Goal: Task Accomplishment & Management: Use online tool/utility

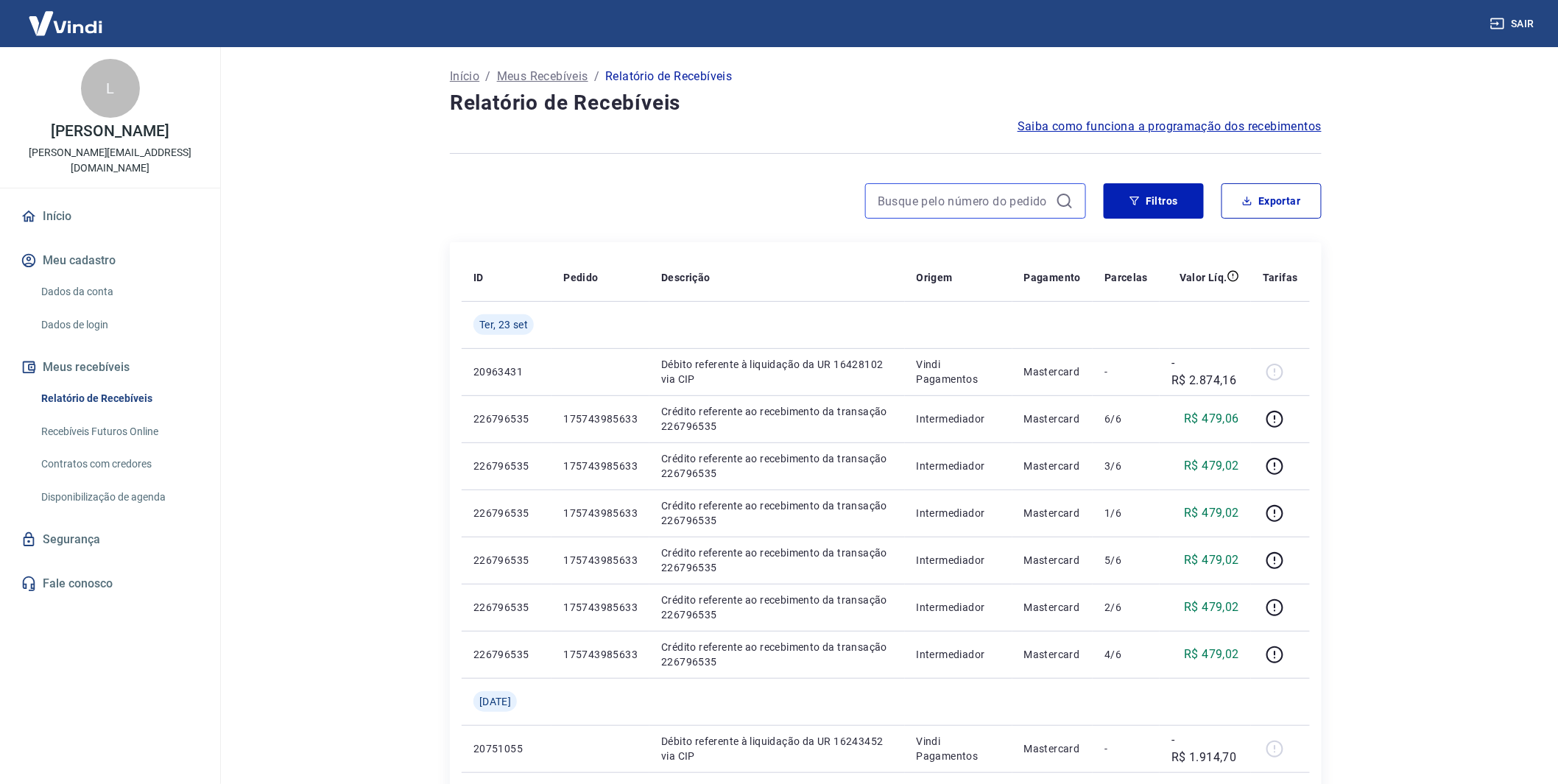
click at [906, 201] on input at bounding box center [964, 201] width 172 height 22
click at [1064, 202] on icon at bounding box center [1064, 200] width 18 height 18
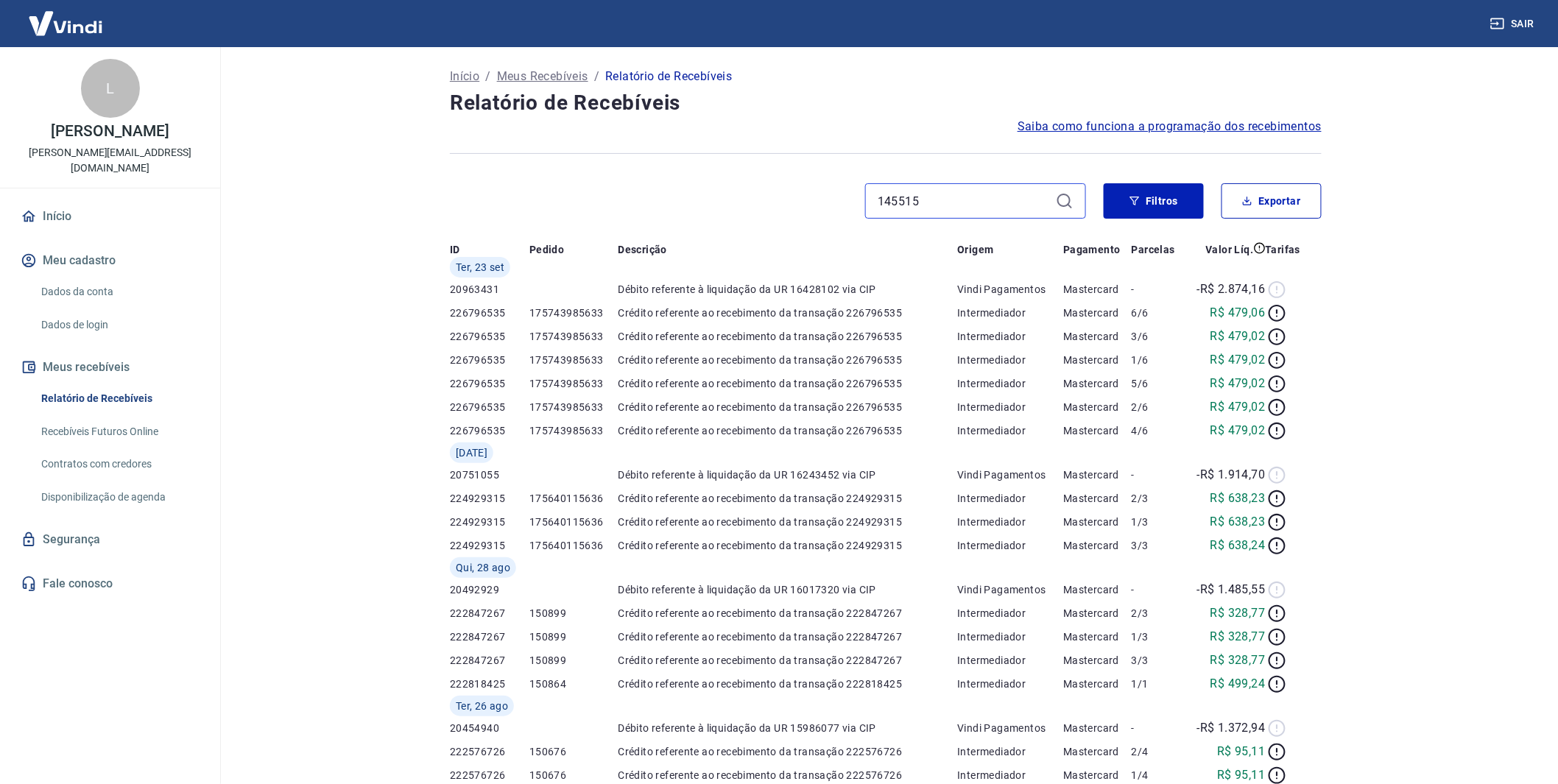
click at [1026, 201] on input "145515" at bounding box center [964, 201] width 172 height 22
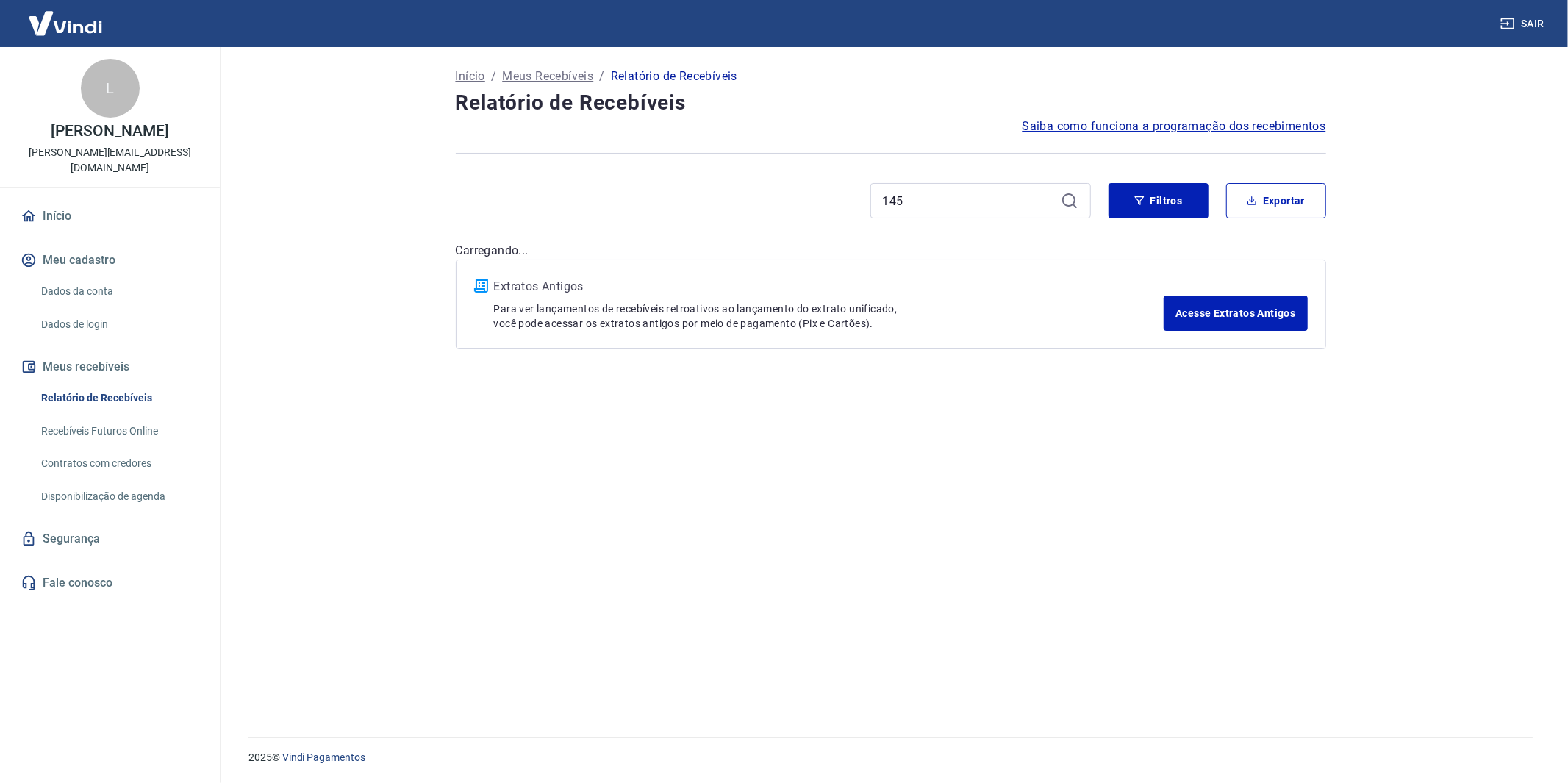
click at [1068, 195] on icon at bounding box center [1069, 200] width 18 height 18
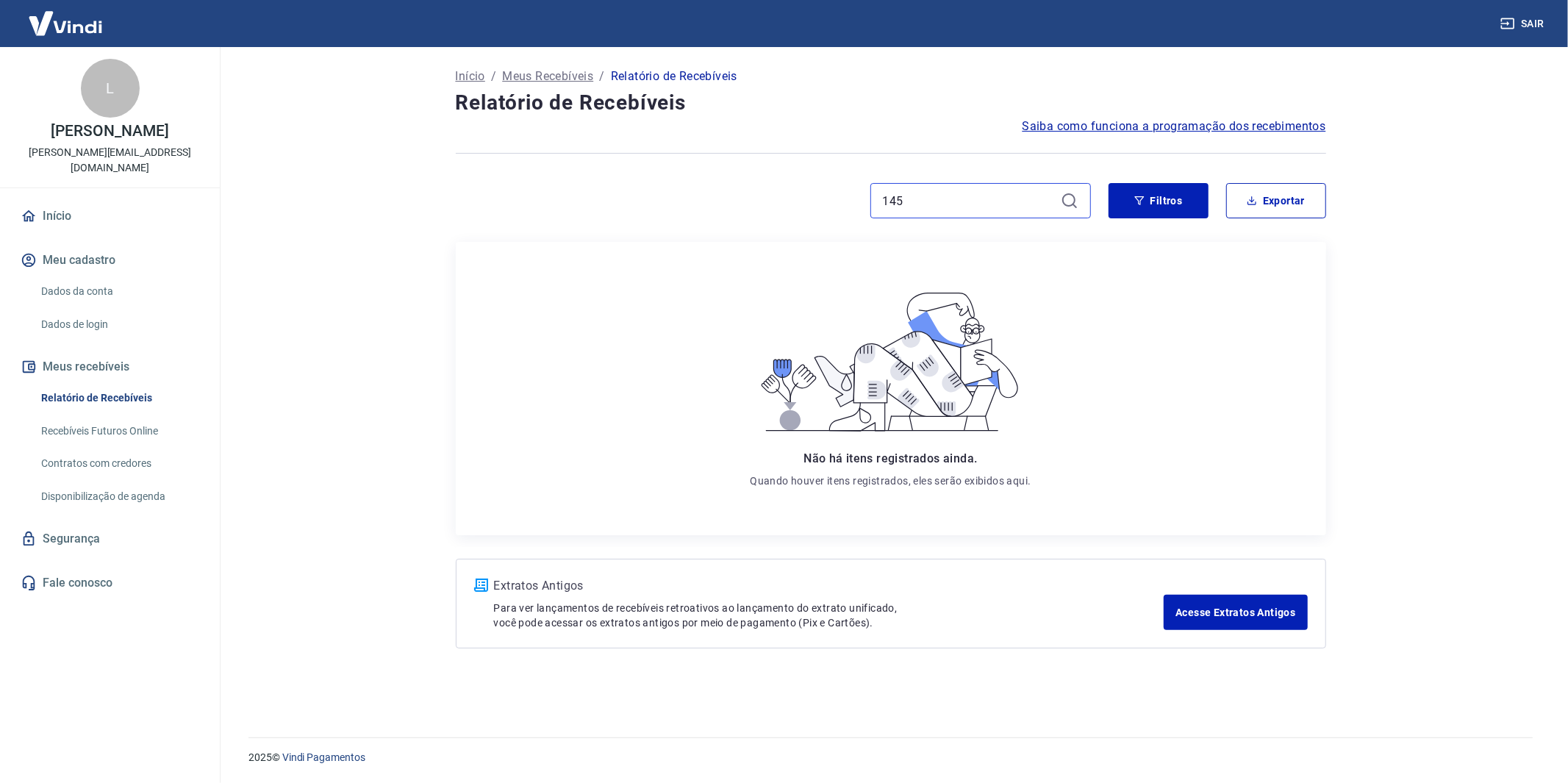
click at [1018, 198] on input "145" at bounding box center [969, 201] width 172 height 22
type input "145515"
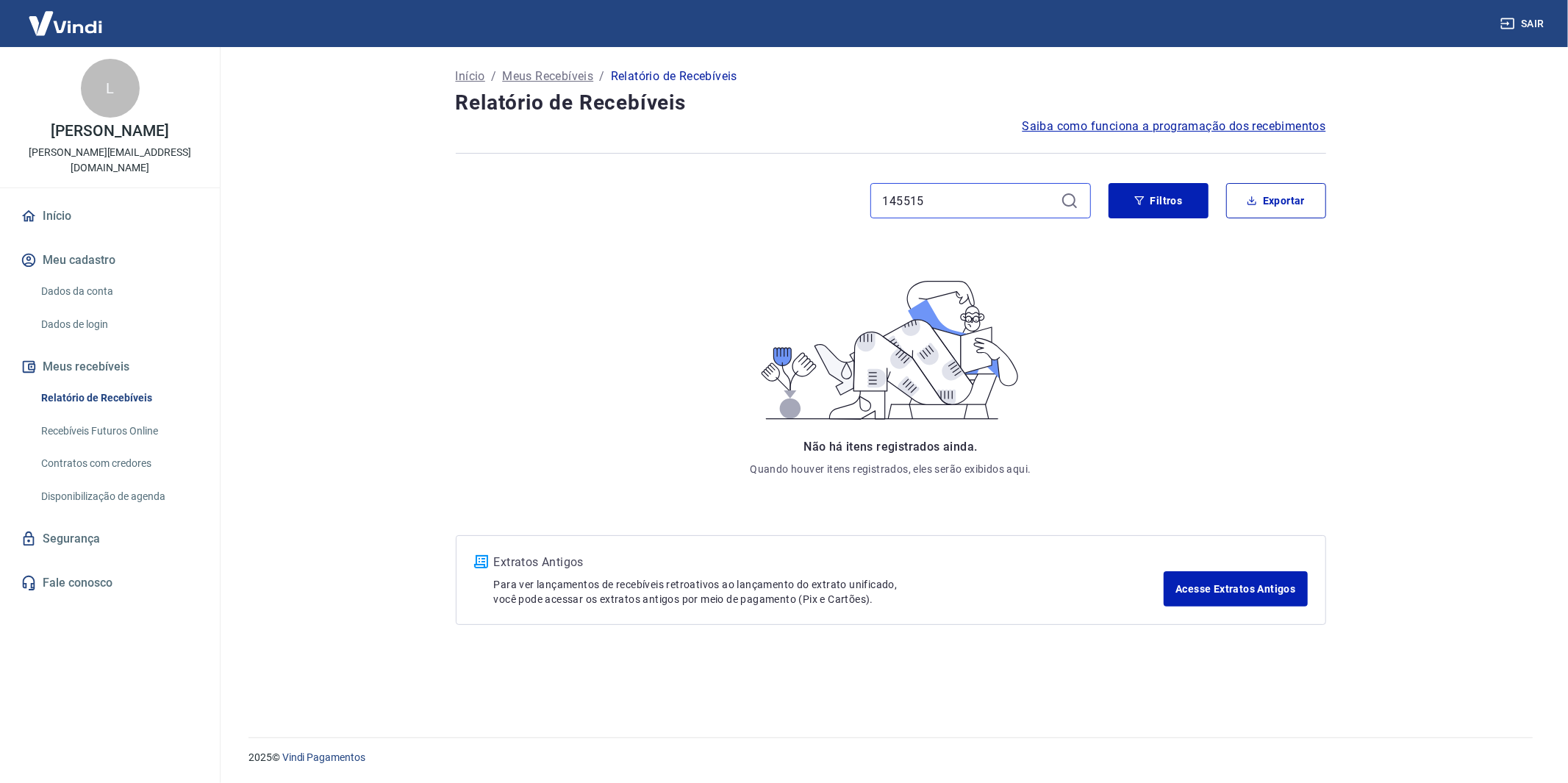
click at [1017, 198] on input "145515" at bounding box center [969, 201] width 172 height 22
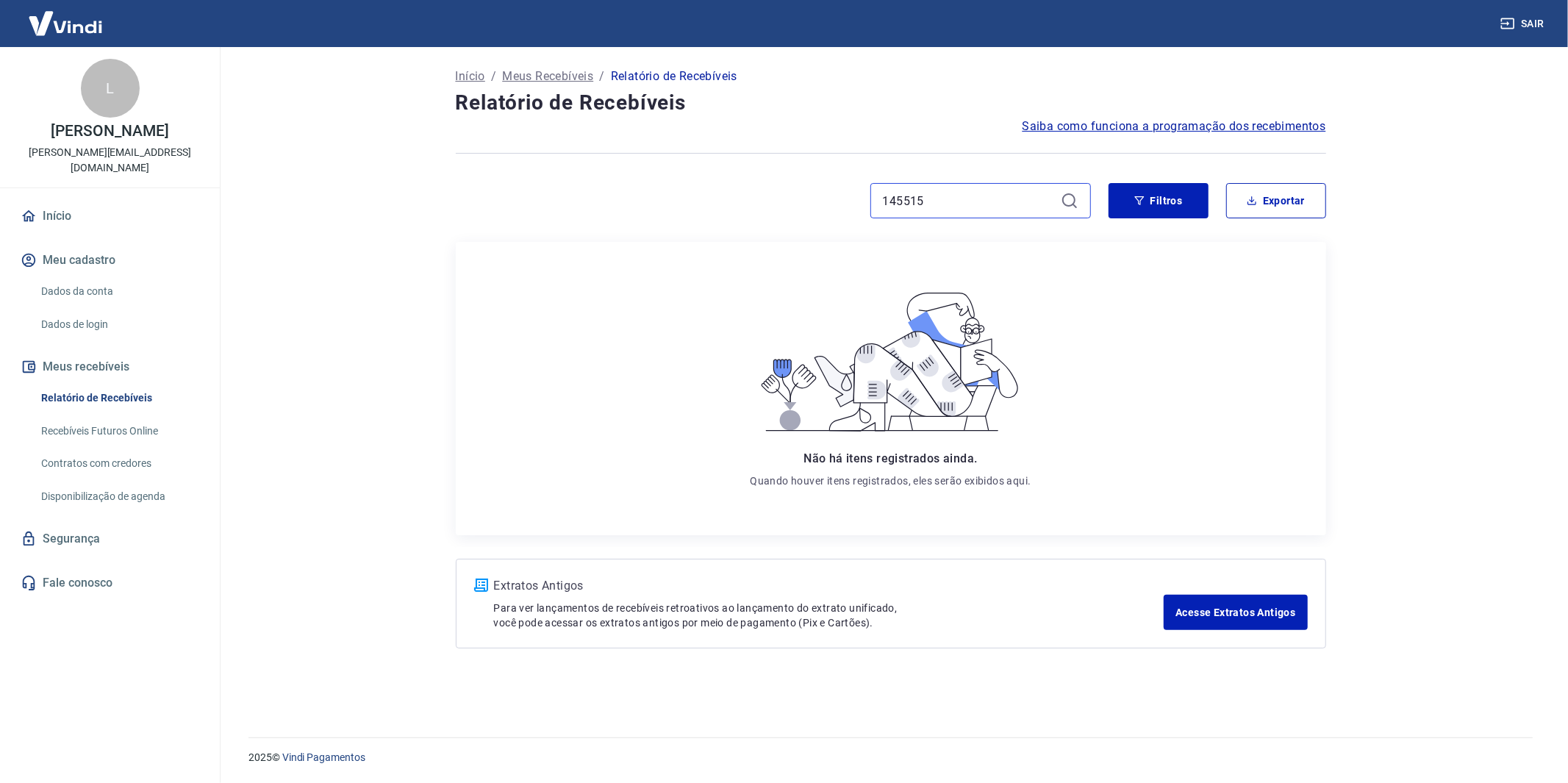
click at [952, 205] on input "145515" at bounding box center [969, 201] width 172 height 22
click at [1501, 291] on main "Início / Meus Recebíveis / Relatório de Recebíveis Relatório de Recebíveis Saib…" at bounding box center [890, 415] width 1355 height 736
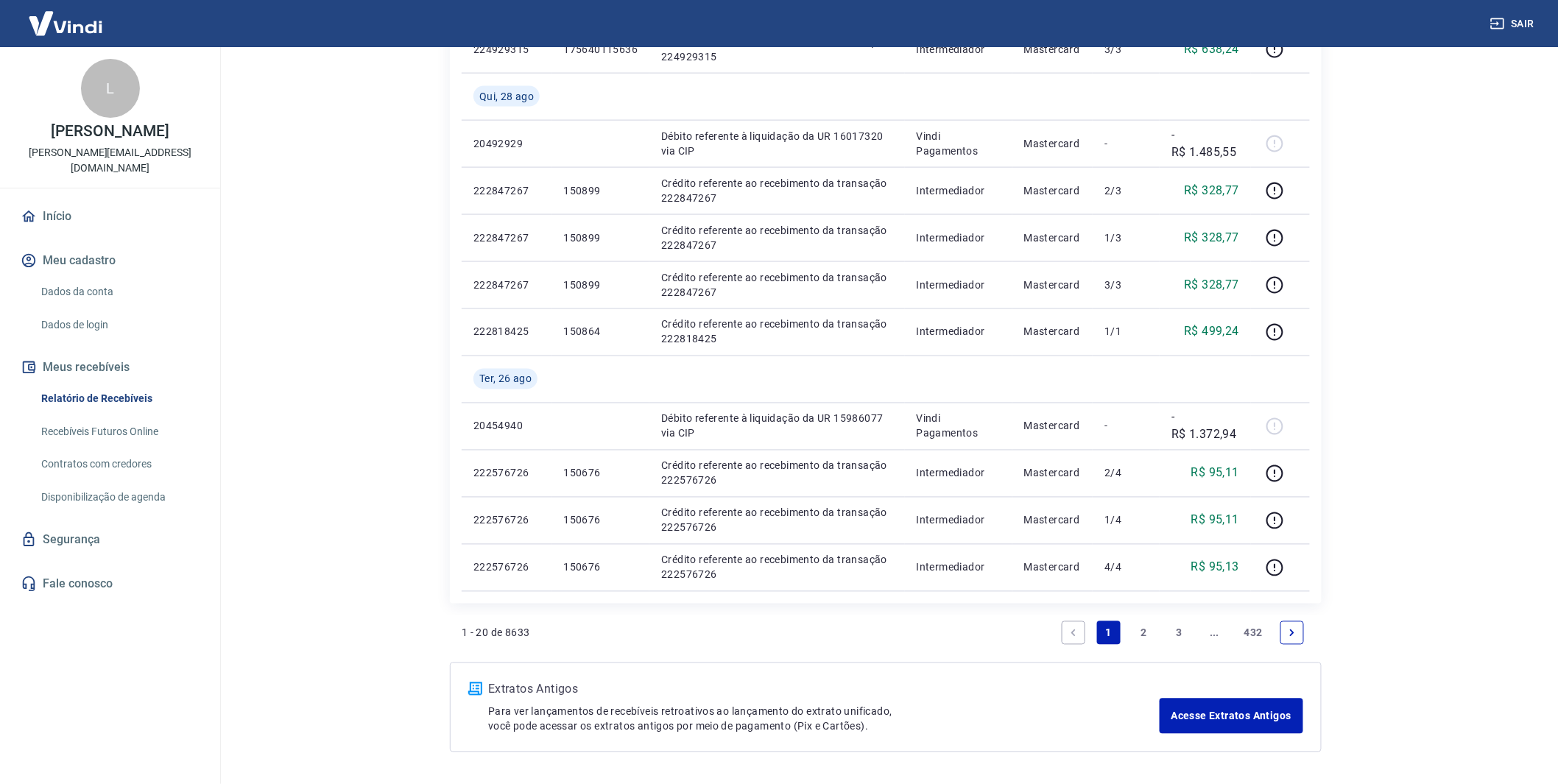
scroll to position [888, 0]
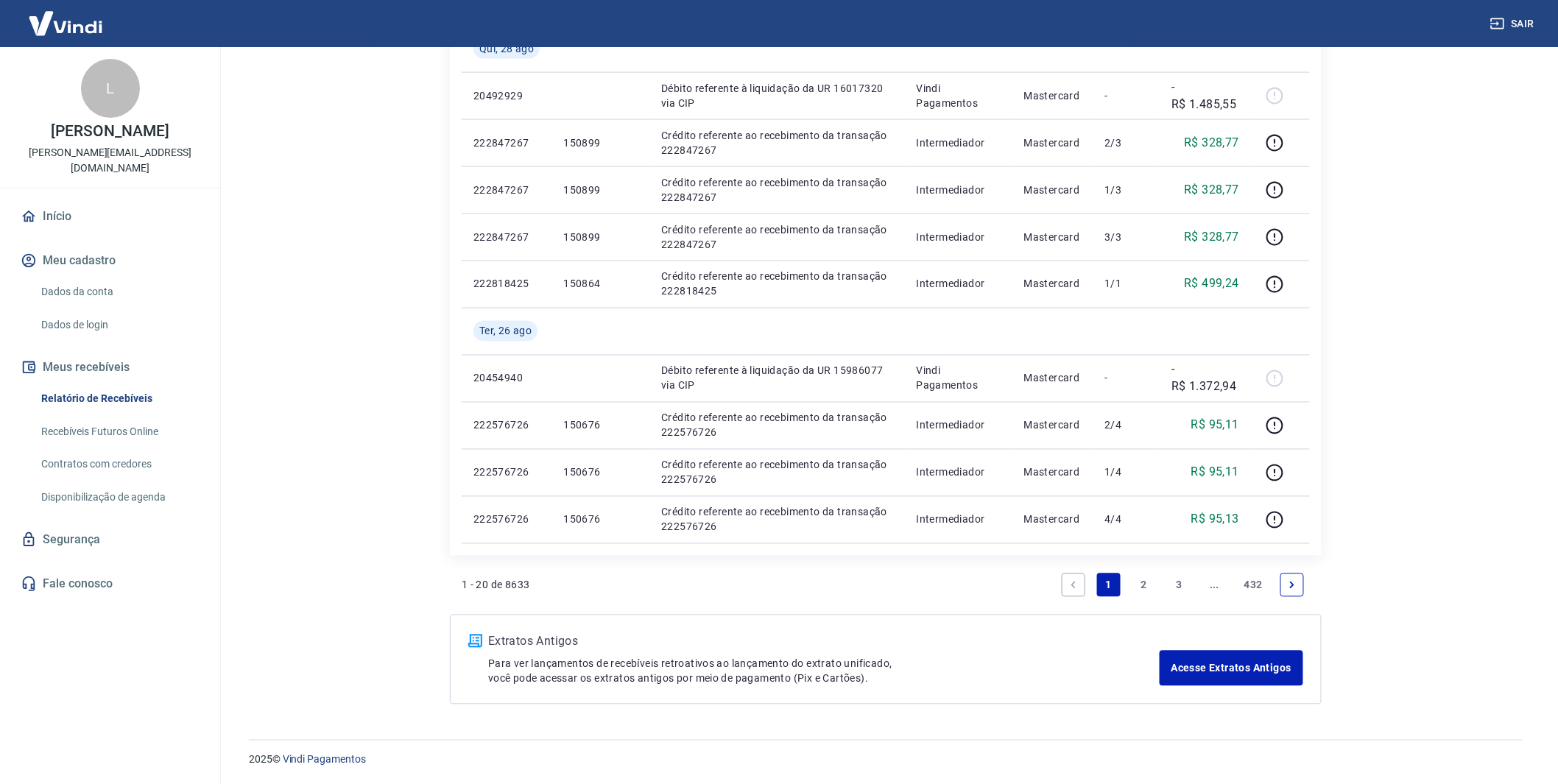
click at [1188, 582] on link "3" at bounding box center [1180, 585] width 23 height 23
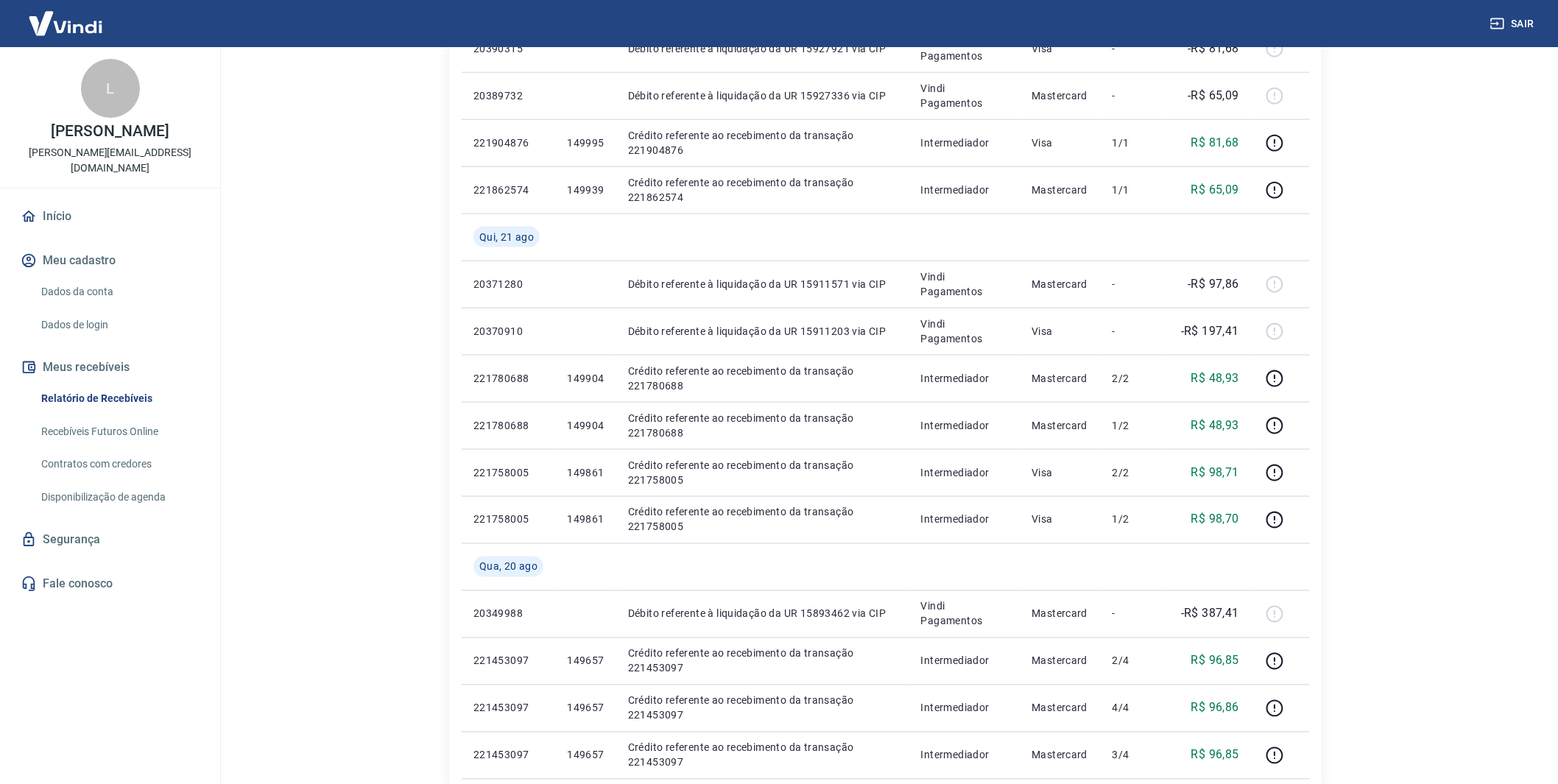
scroll to position [817, 0]
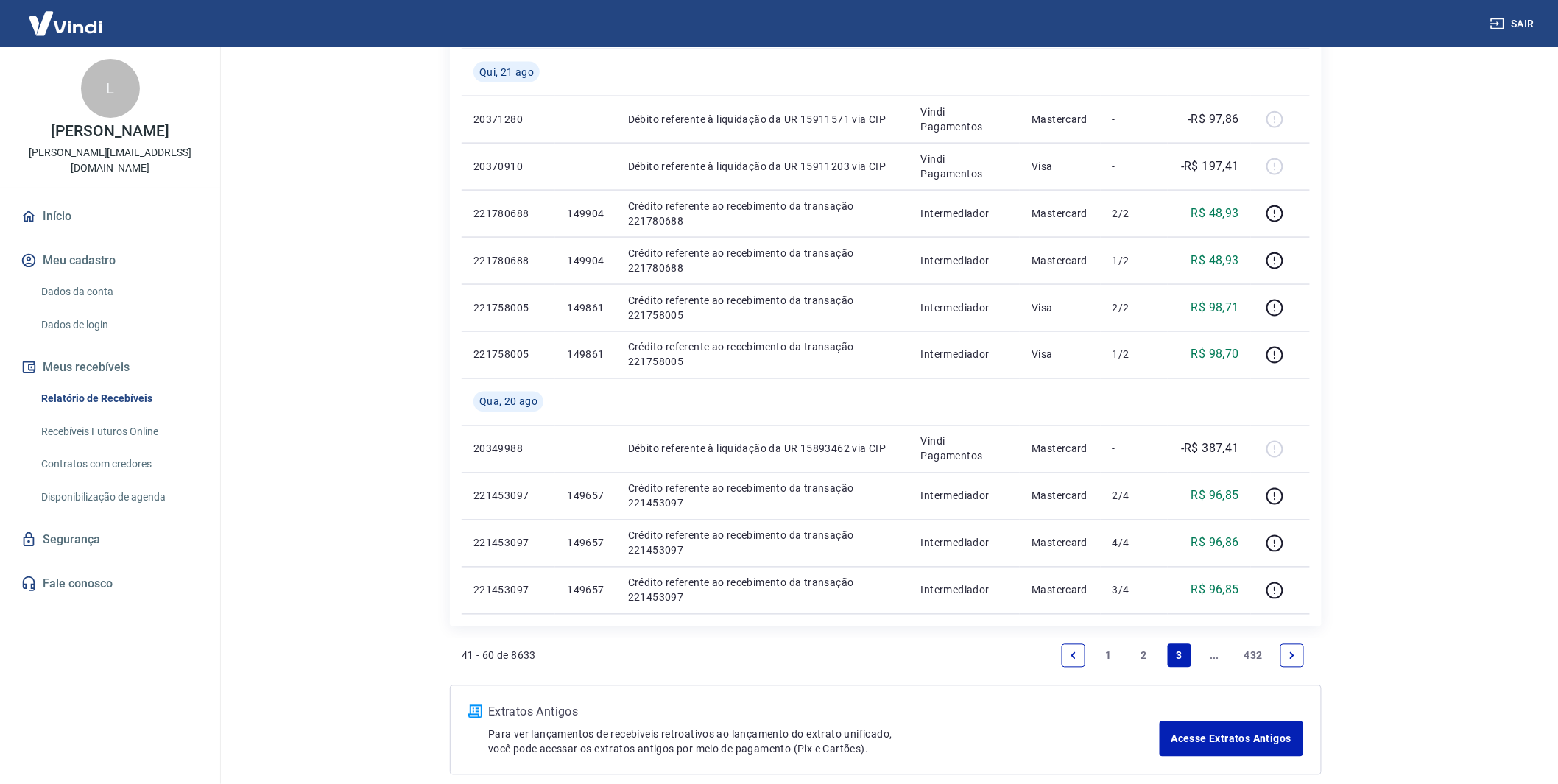
click at [1220, 657] on link "..." at bounding box center [1215, 655] width 23 height 23
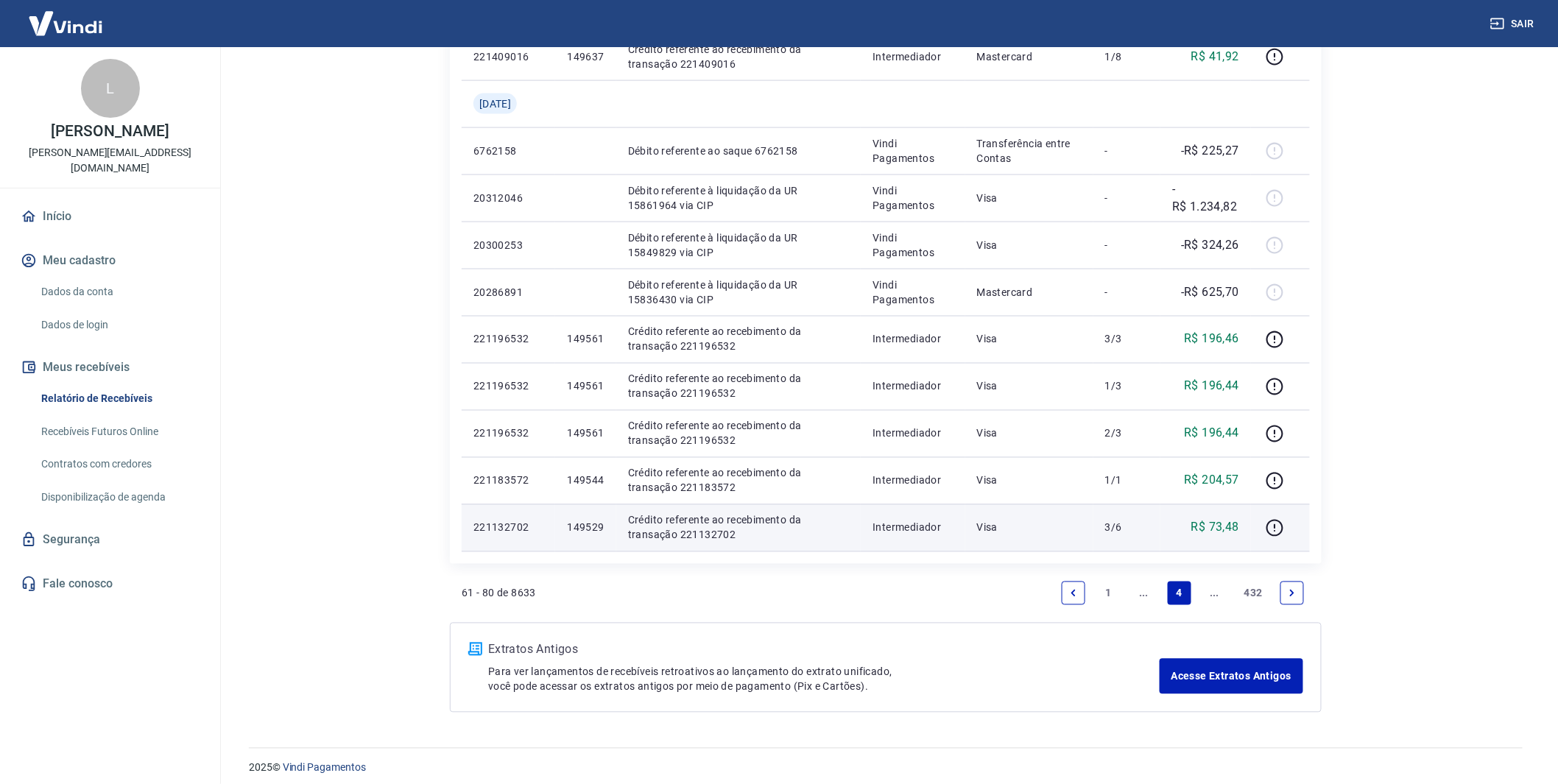
scroll to position [842, 0]
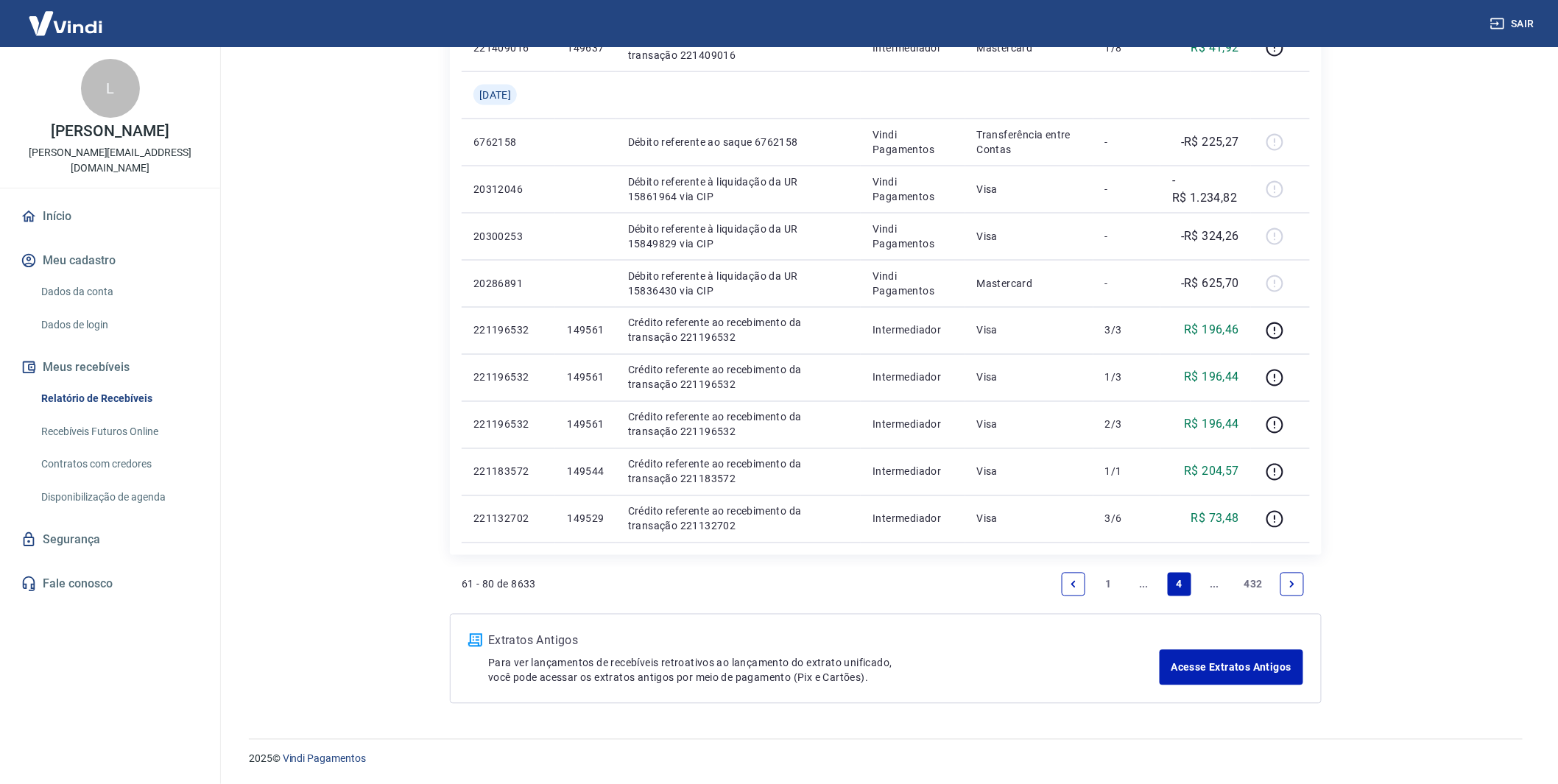
click at [1222, 588] on link "..." at bounding box center [1215, 585] width 23 height 23
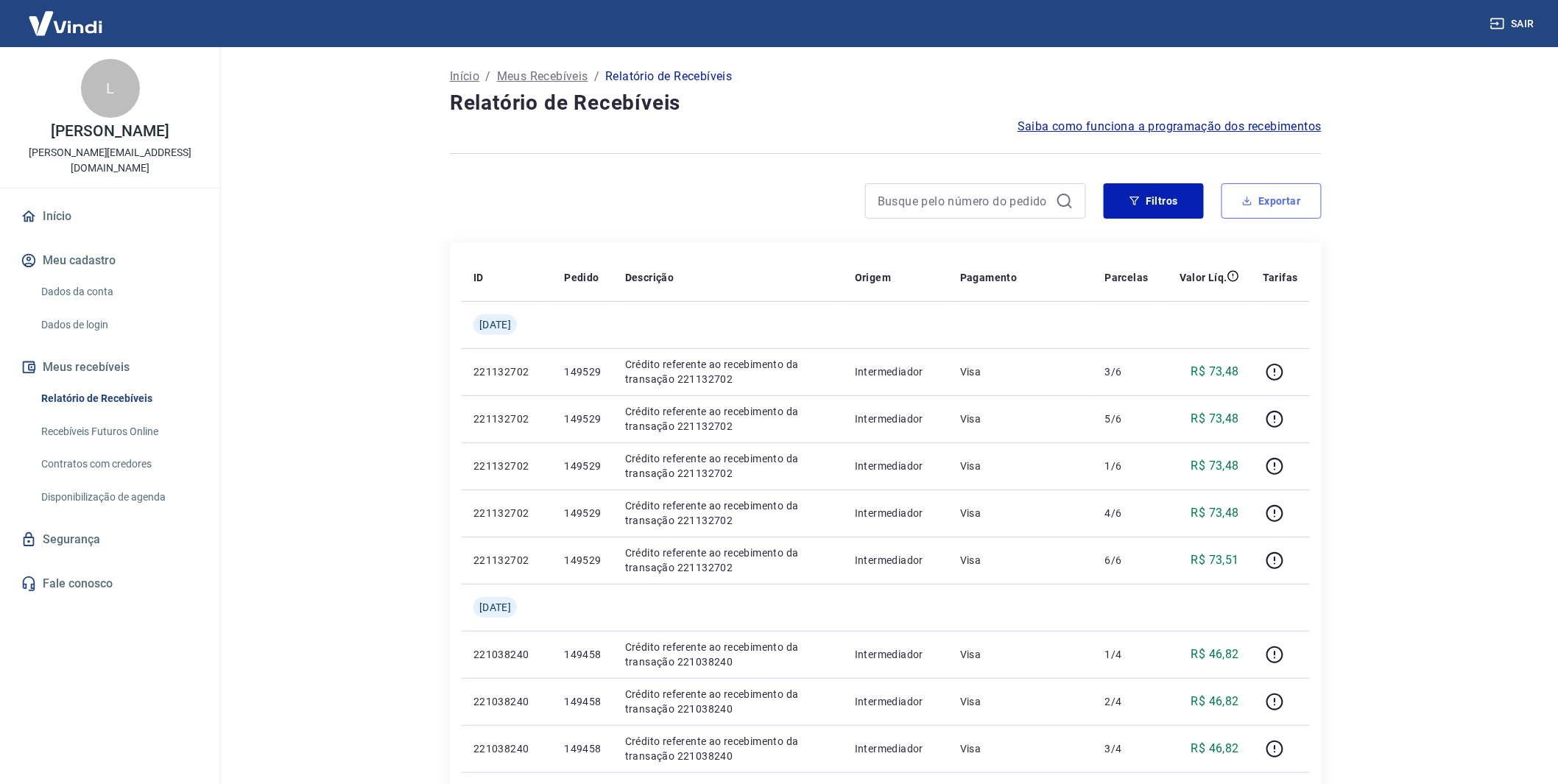
click at [1292, 197] on button "Exportar" at bounding box center [1271, 201] width 100 height 36
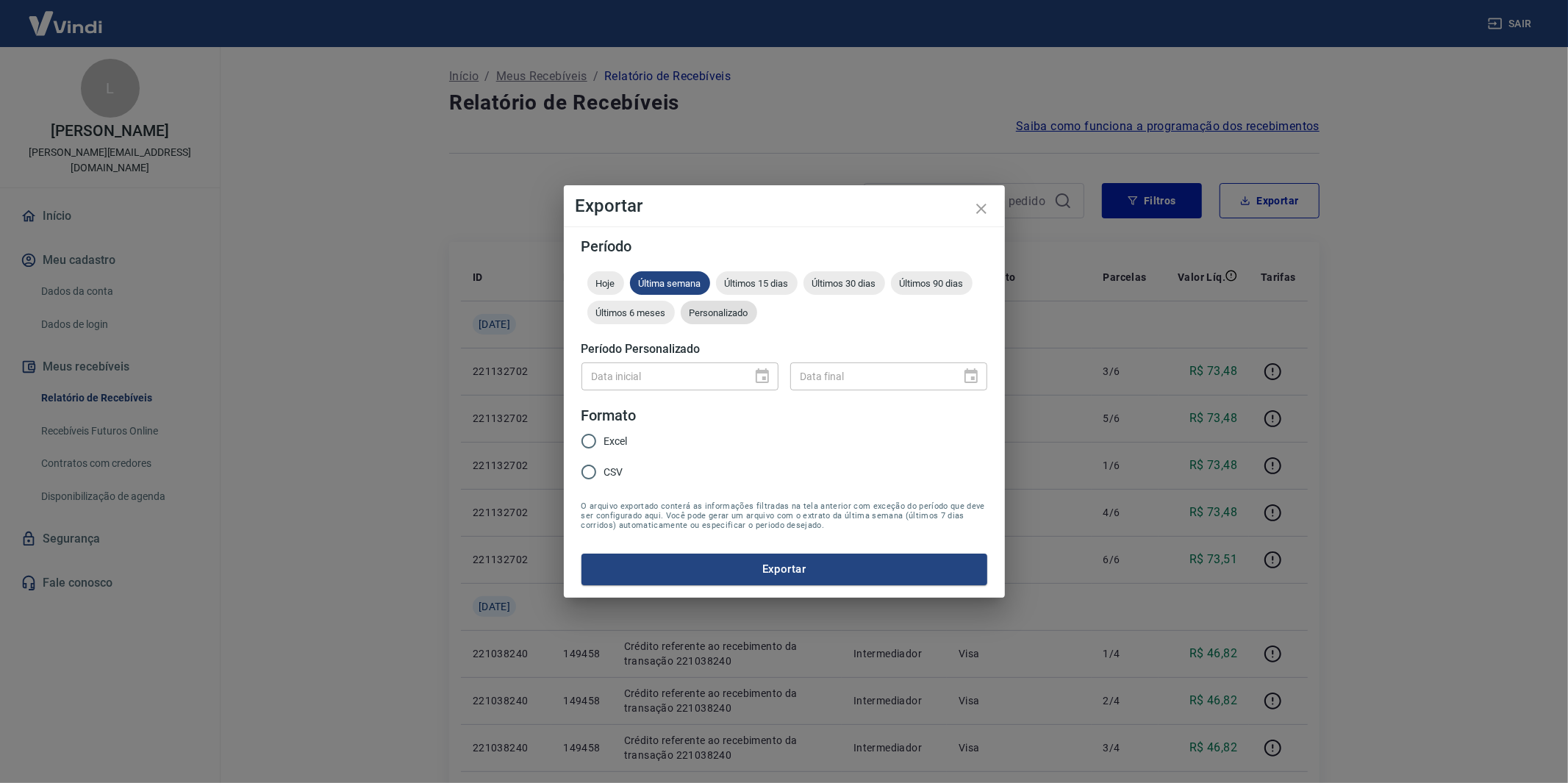
click at [720, 316] on span "Personalizado" at bounding box center [719, 312] width 77 height 11
click at [756, 380] on icon "Choose date" at bounding box center [762, 375] width 13 height 15
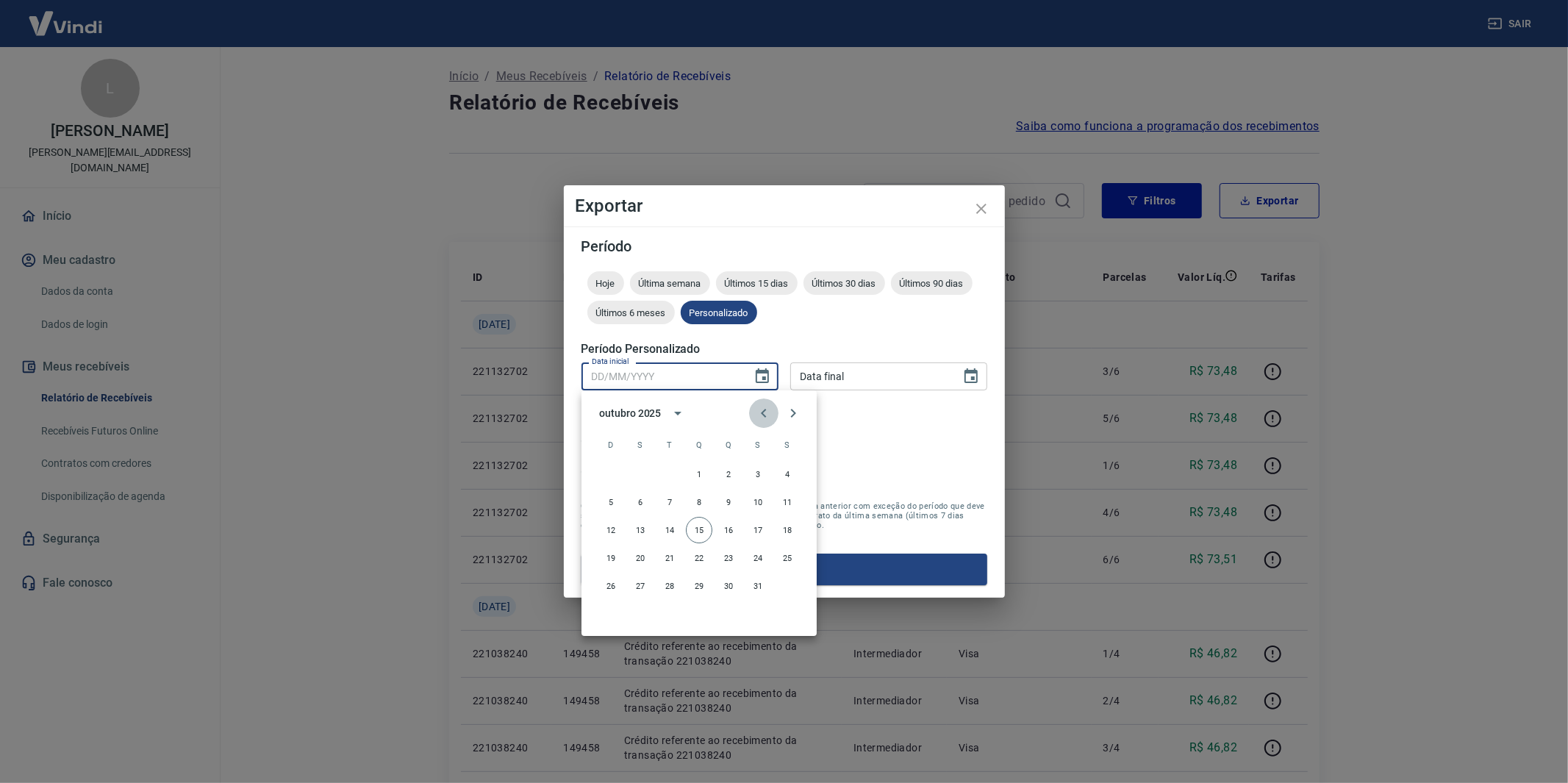
click at [767, 409] on icon "Previous month" at bounding box center [764, 412] width 18 height 18
click at [758, 466] on button "1" at bounding box center [758, 474] width 26 height 26
type input "[DATE]"
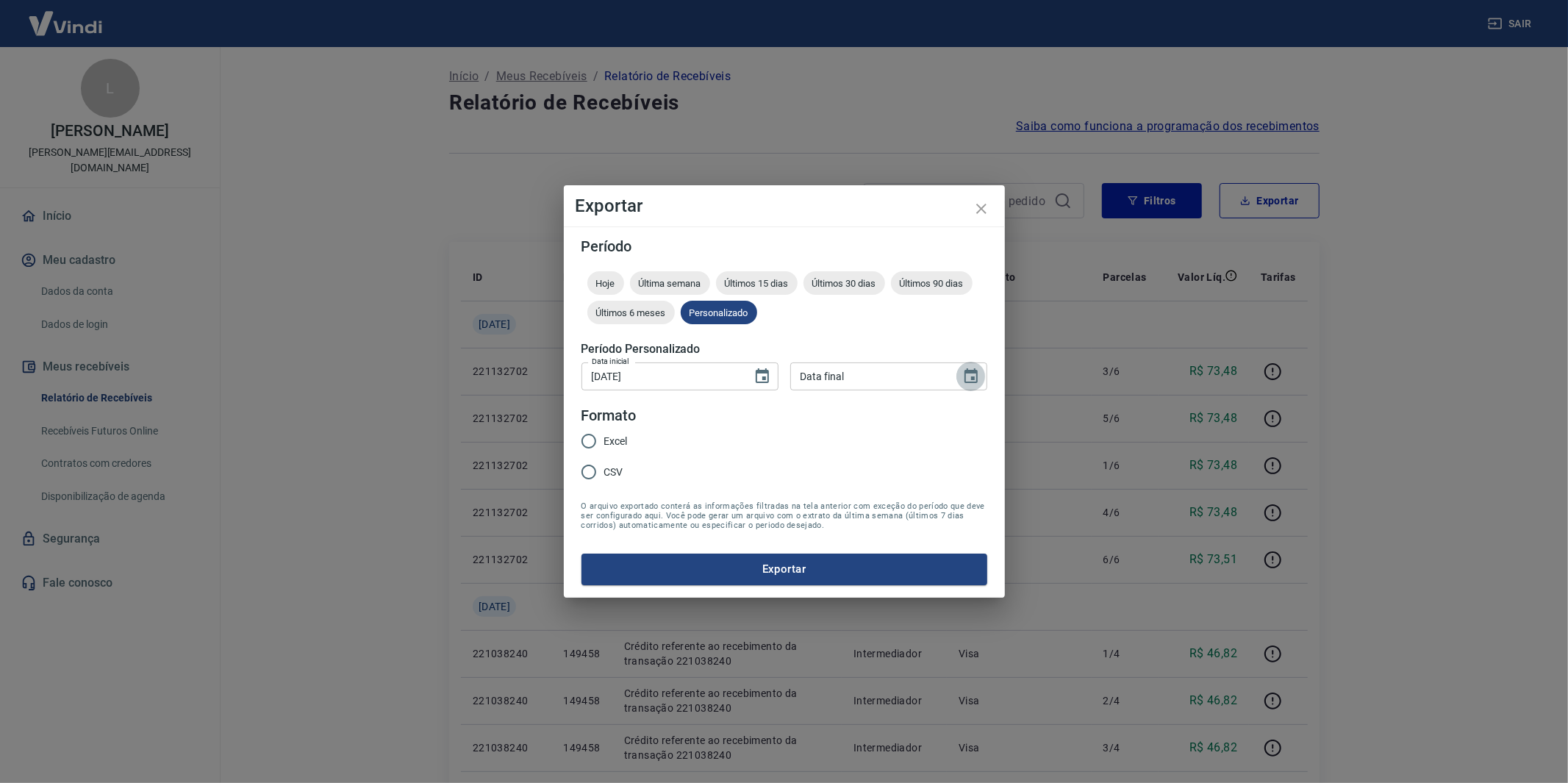
click at [973, 376] on icon "Choose date" at bounding box center [971, 376] width 18 height 18
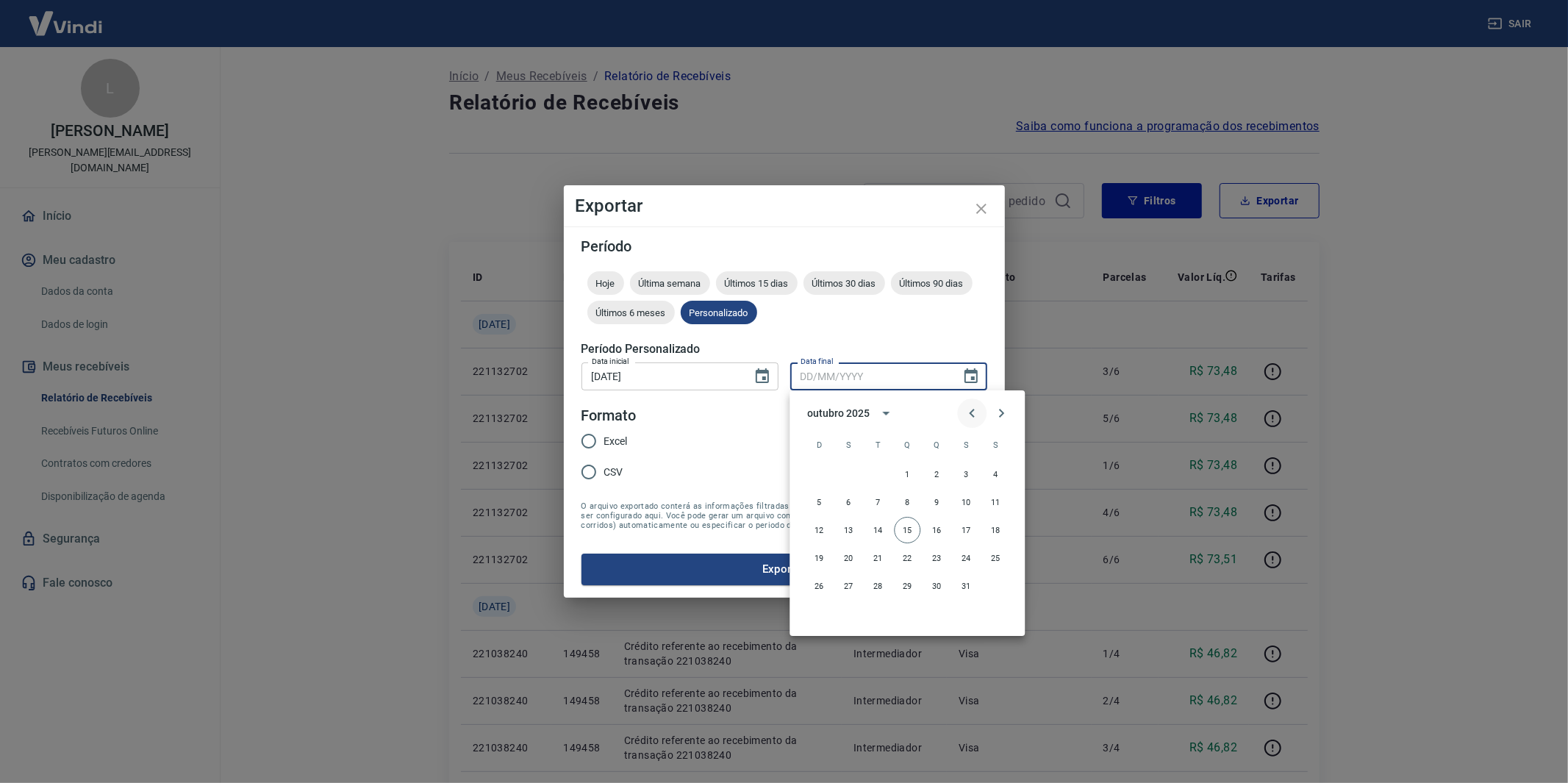
click at [978, 412] on icon "Previous month" at bounding box center [972, 412] width 18 height 18
click at [827, 613] on button "31" at bounding box center [819, 614] width 26 height 26
type input "[DATE]"
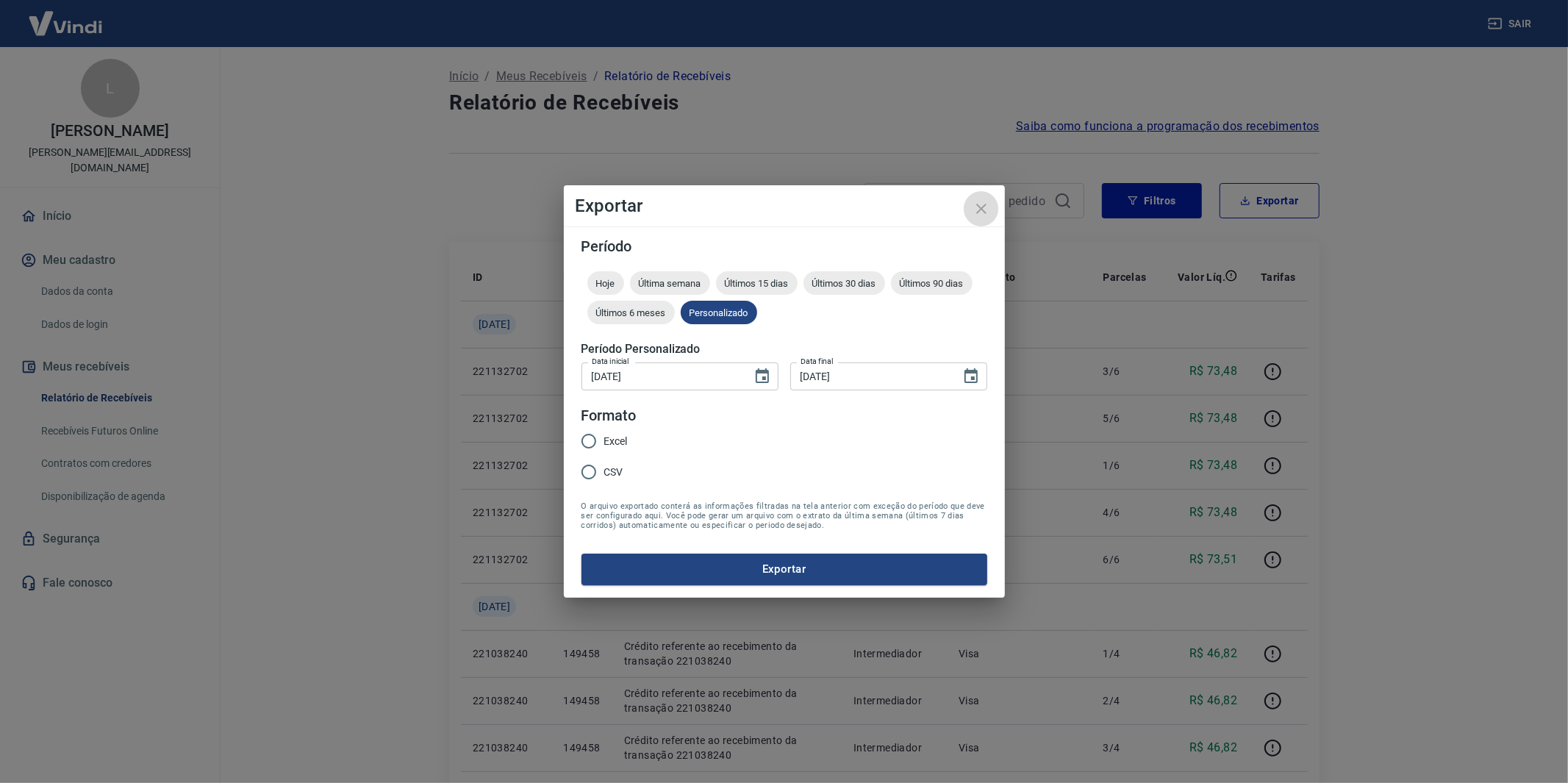
click at [983, 211] on icon "close" at bounding box center [981, 209] width 10 height 10
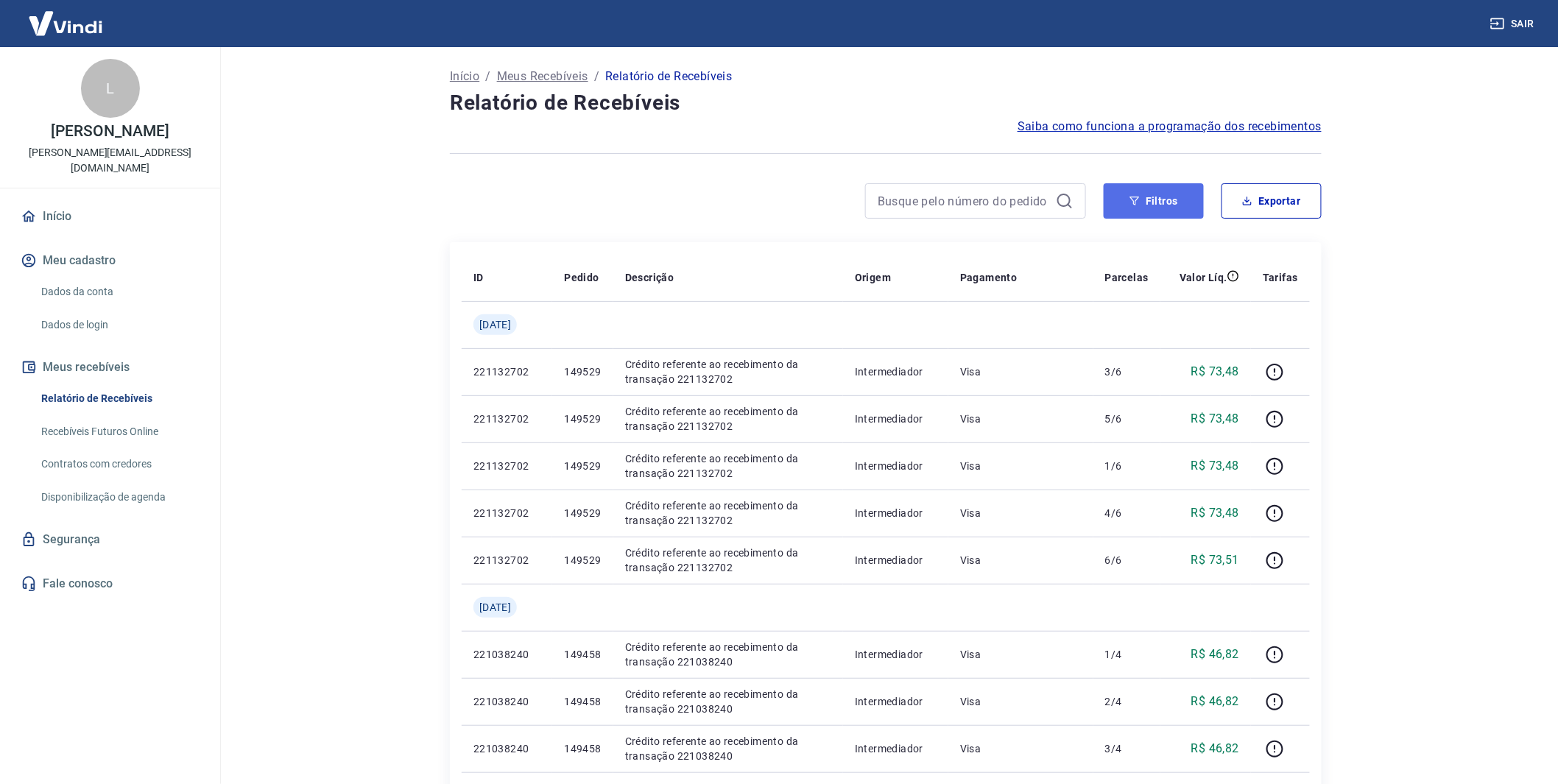
click at [1139, 190] on button "Filtros" at bounding box center [1153, 201] width 100 height 36
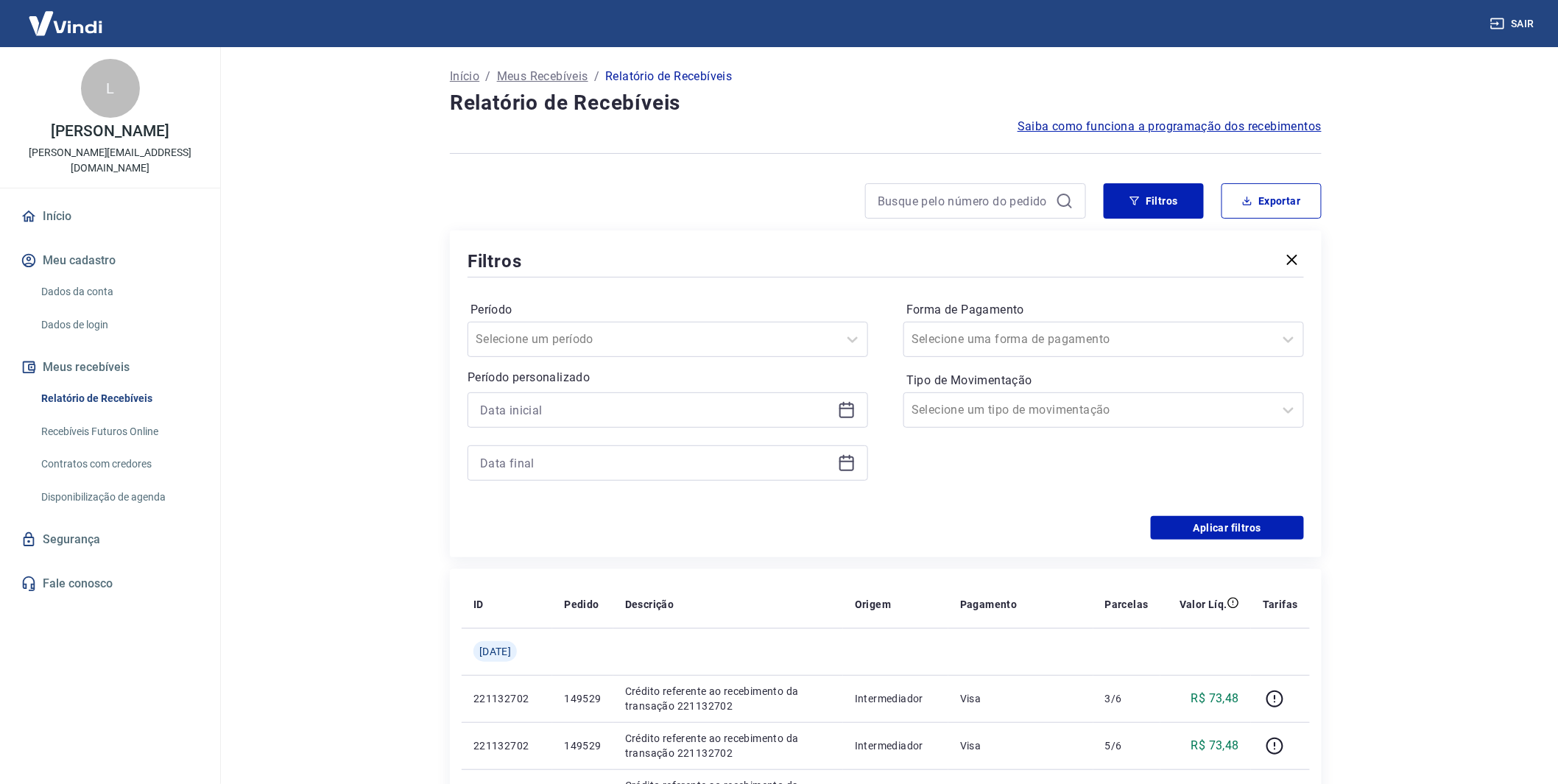
click at [844, 409] on icon at bounding box center [847, 410] width 18 height 18
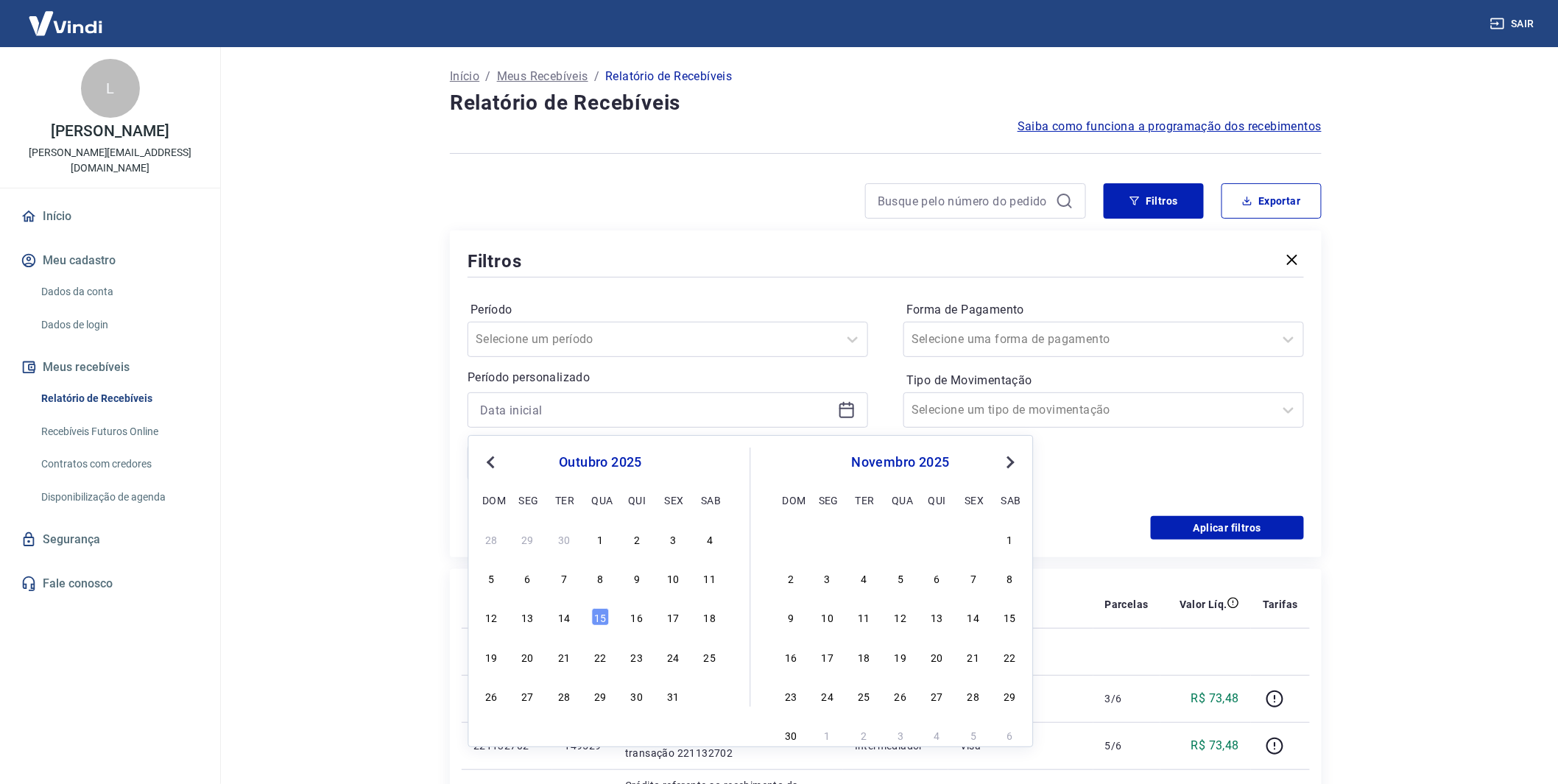
click at [492, 458] on span "Previous Month" at bounding box center [492, 462] width 0 height 17
click at [560, 539] on div "1" at bounding box center [564, 539] width 18 height 18
type input "[DATE]"
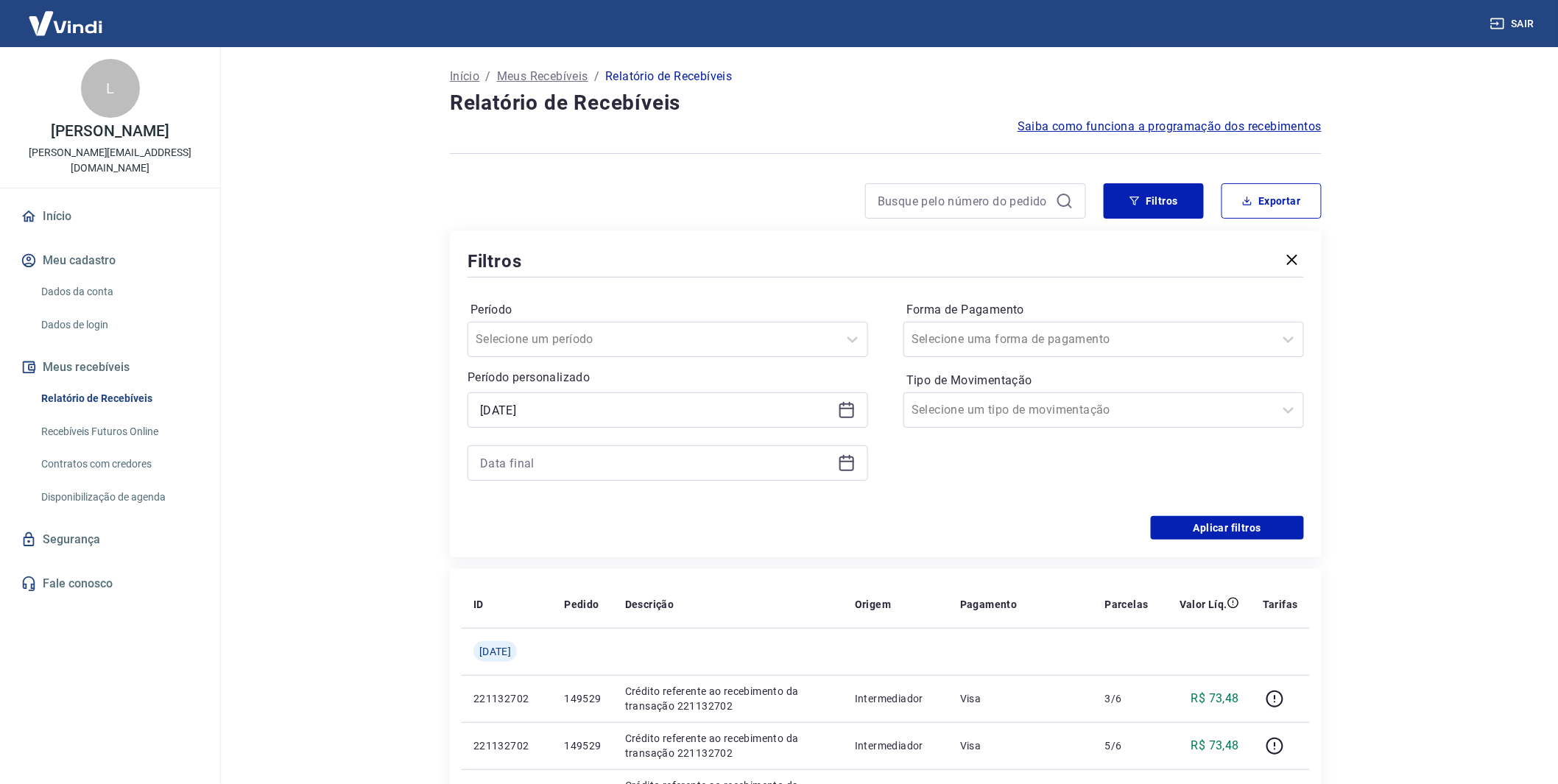
click at [840, 460] on icon at bounding box center [847, 463] width 15 height 15
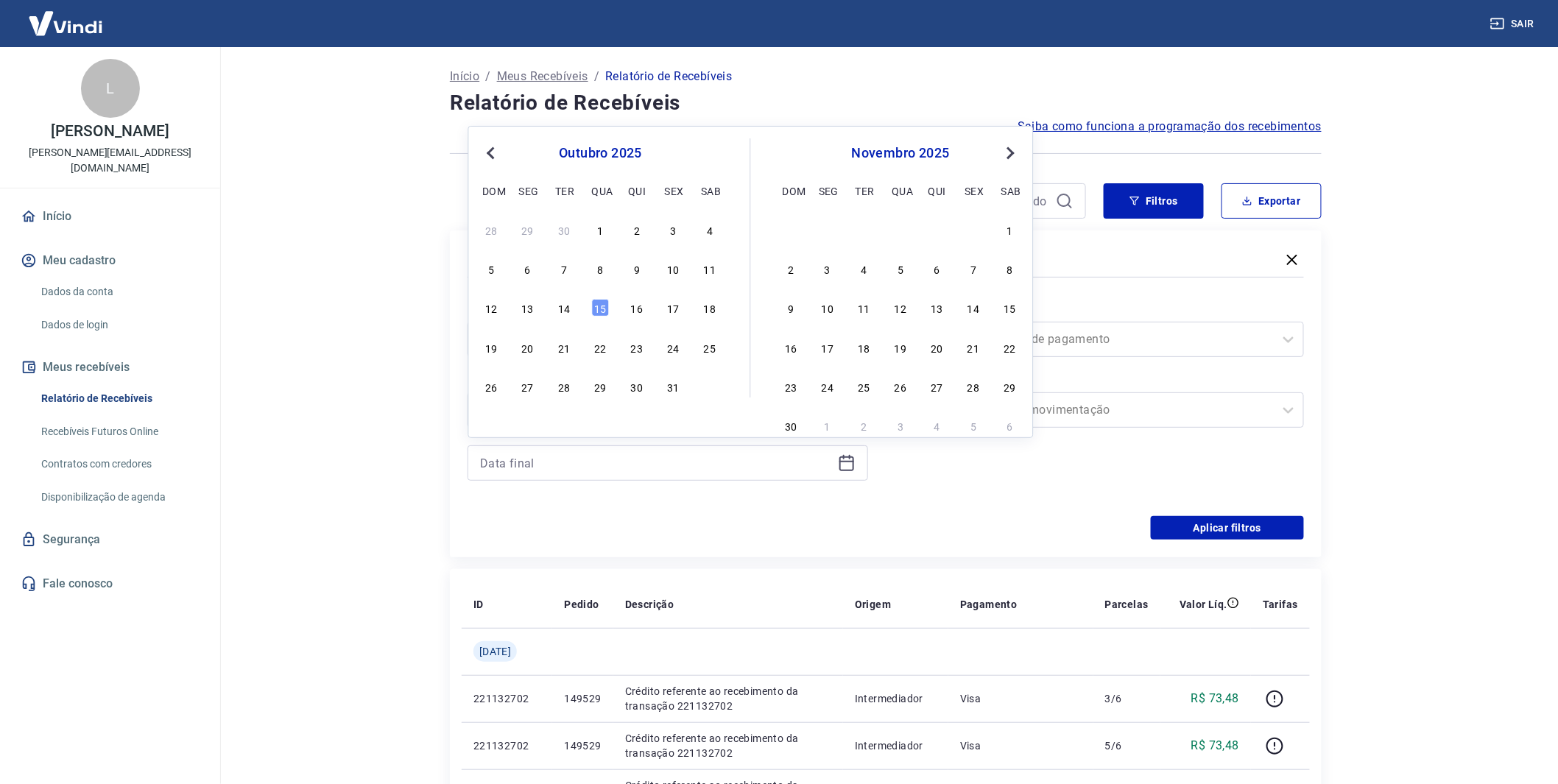
click at [484, 150] on button "Previous Month" at bounding box center [491, 153] width 18 height 18
click at [645, 387] on div "31" at bounding box center [637, 386] width 18 height 18
type input "[DATE]"
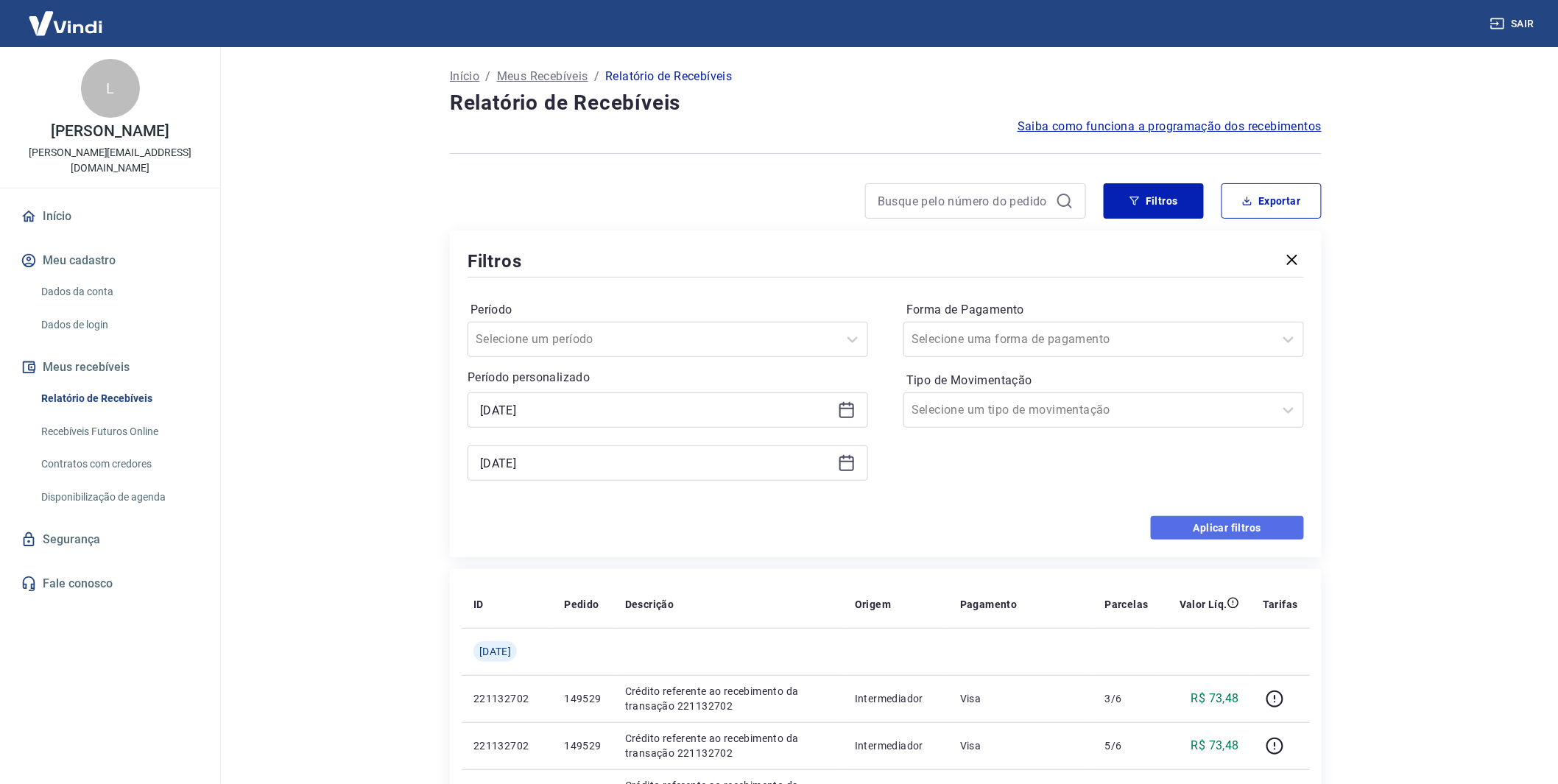
click at [1247, 527] on button "Aplicar filtros" at bounding box center [1227, 528] width 153 height 23
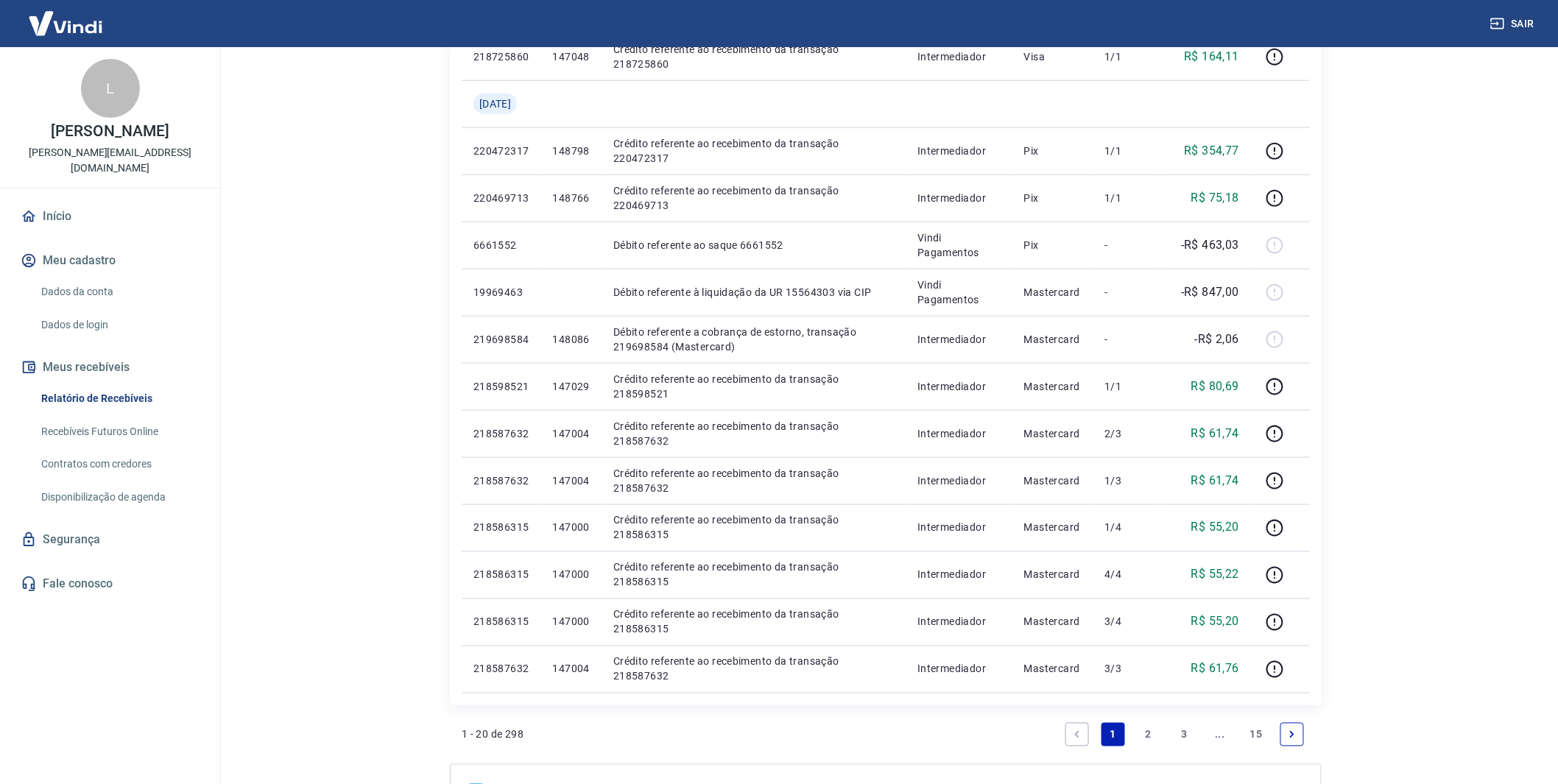
scroll to position [654, 0]
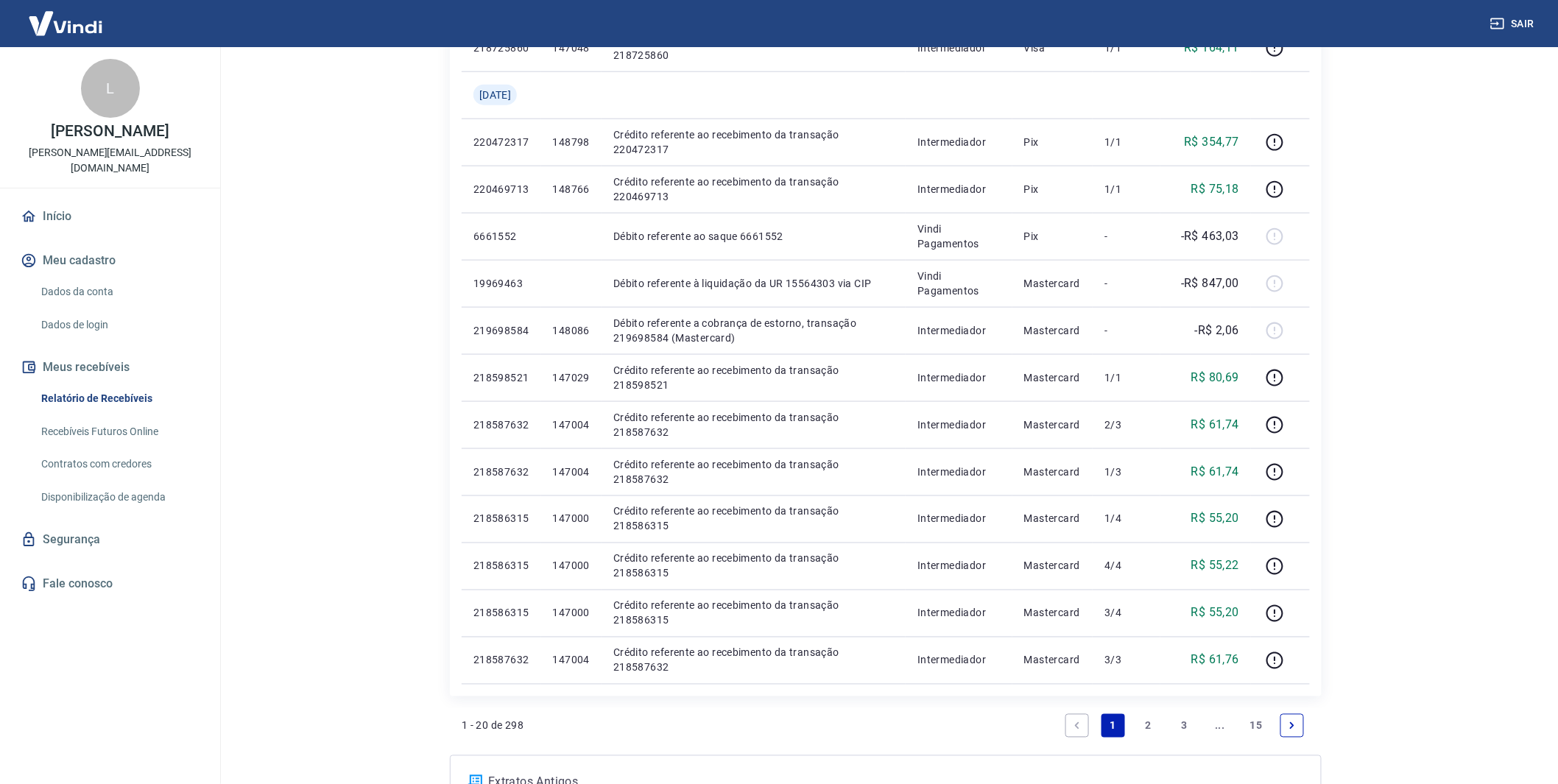
click at [1259, 723] on link "15" at bounding box center [1256, 726] width 24 height 23
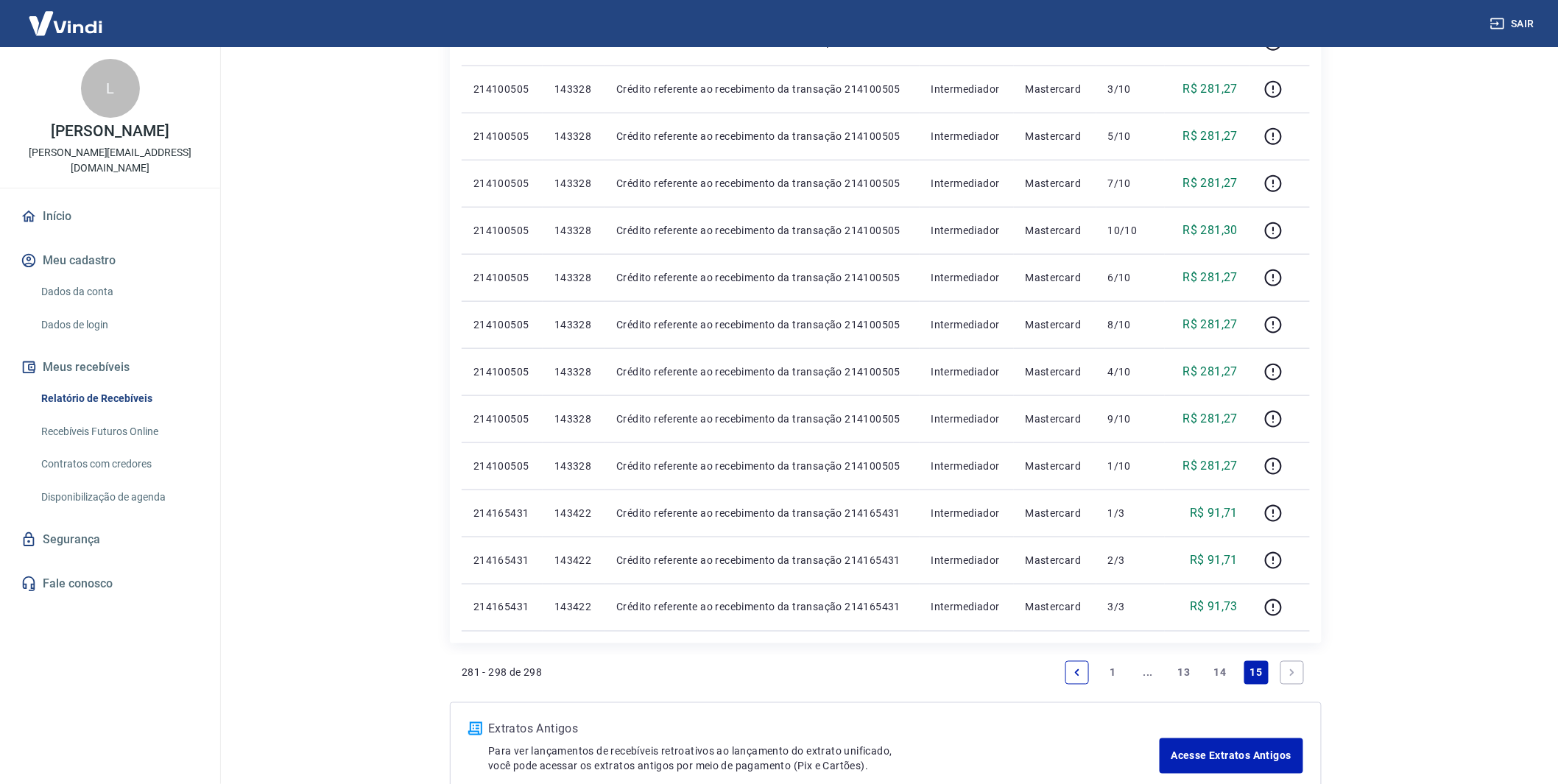
scroll to position [654, 0]
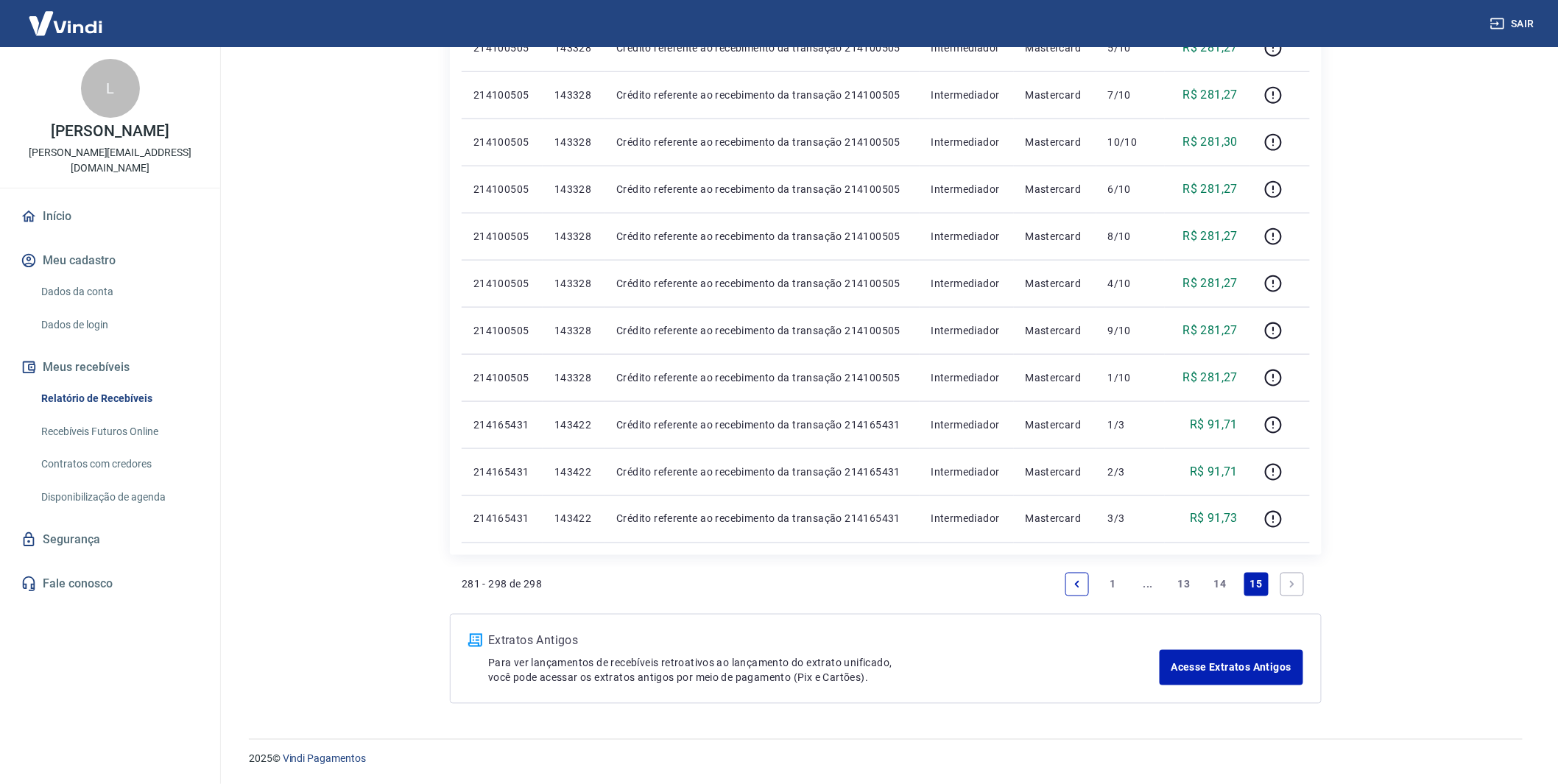
click at [1186, 583] on link "13" at bounding box center [1184, 585] width 24 height 23
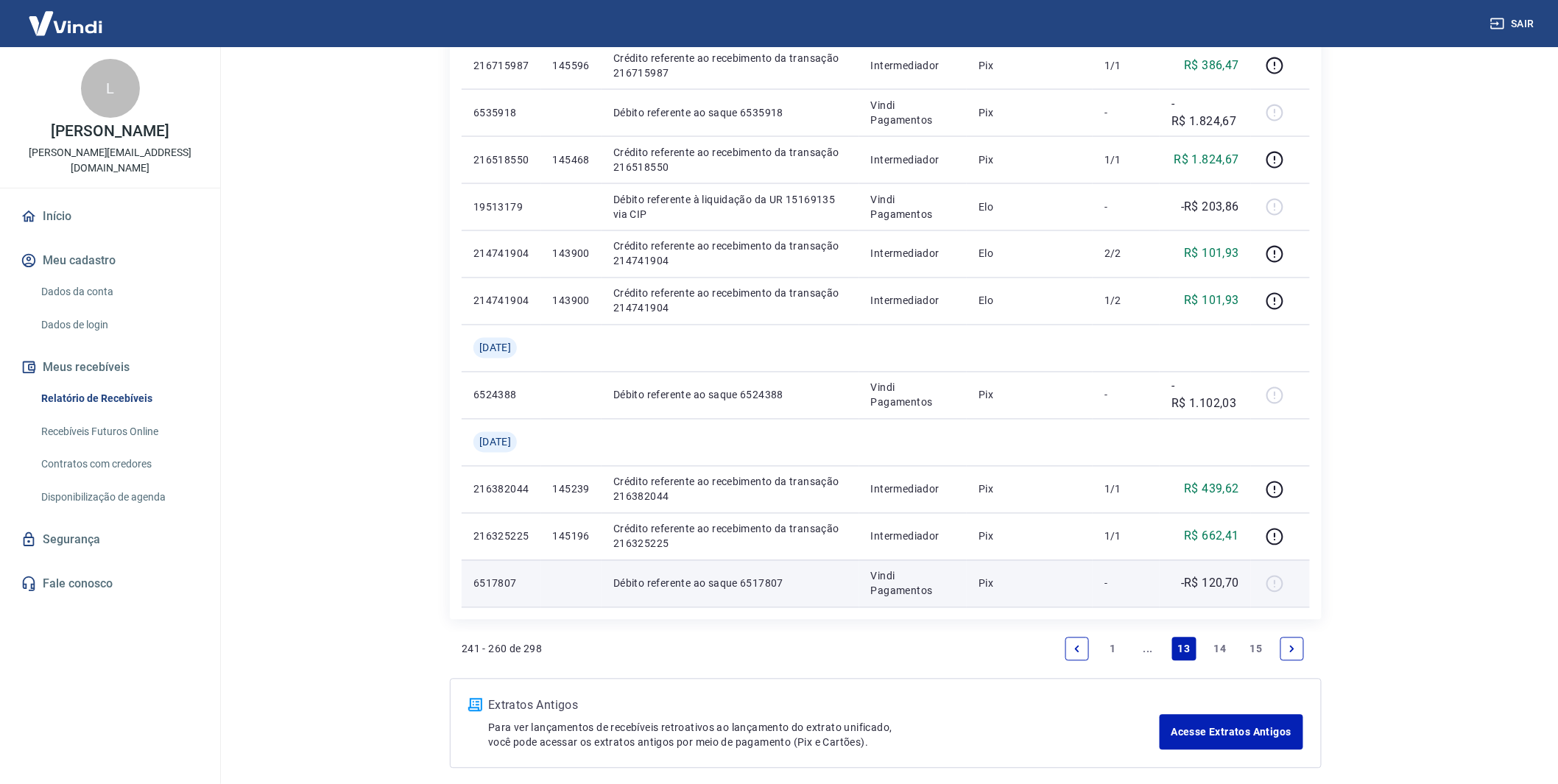
scroll to position [983, 0]
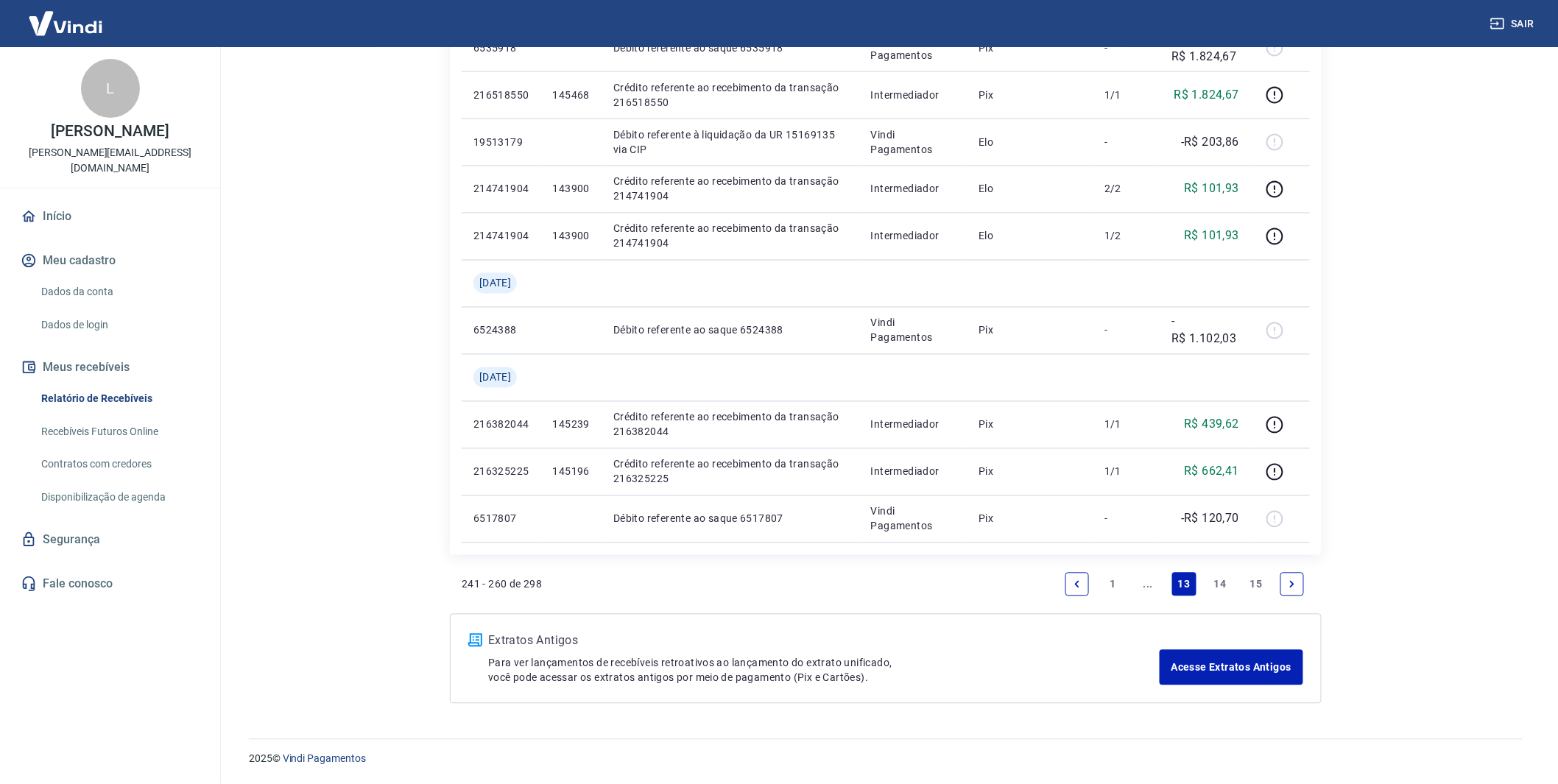
click at [1149, 587] on link "..." at bounding box center [1149, 585] width 23 height 23
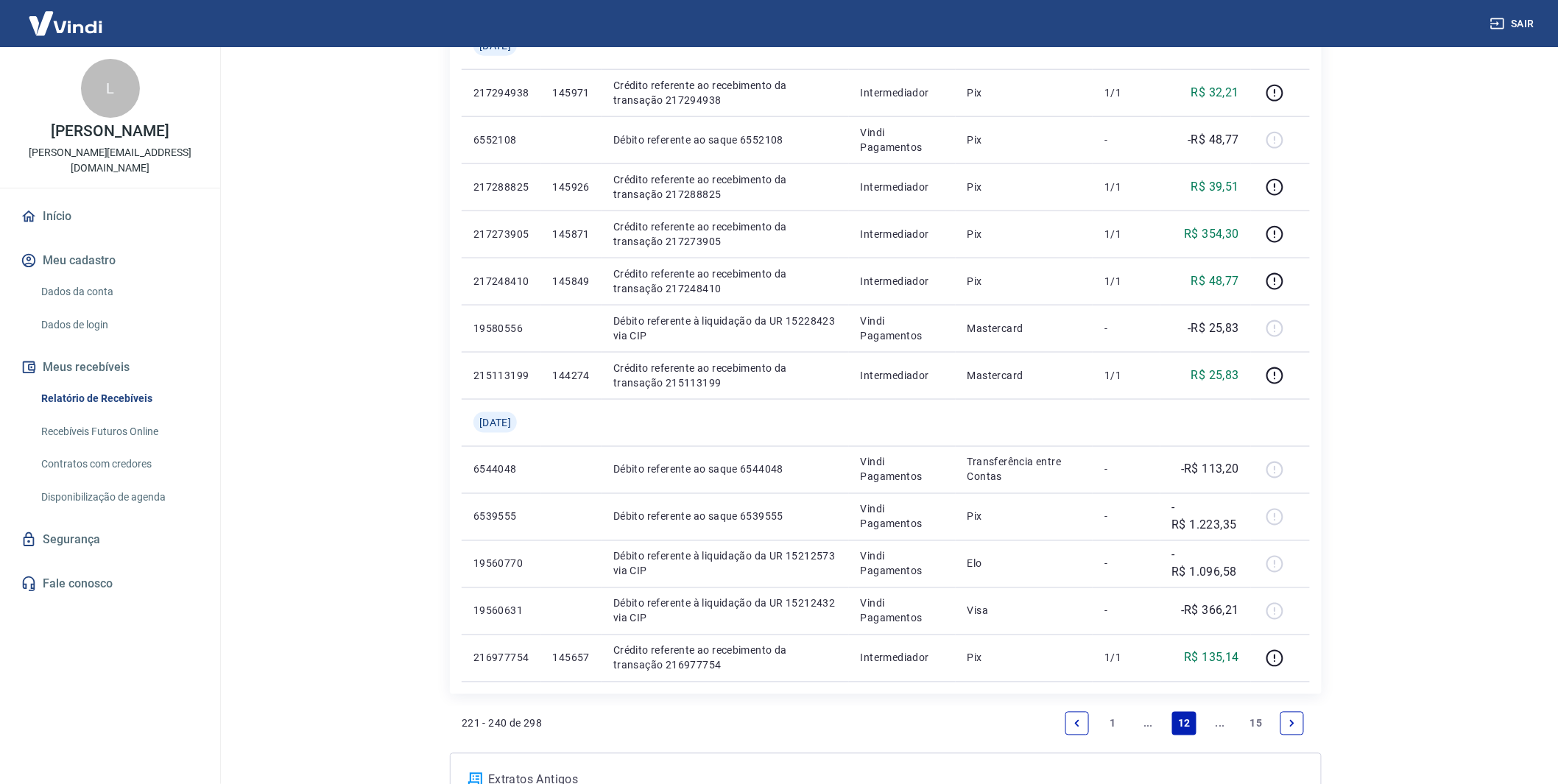
scroll to position [842, 0]
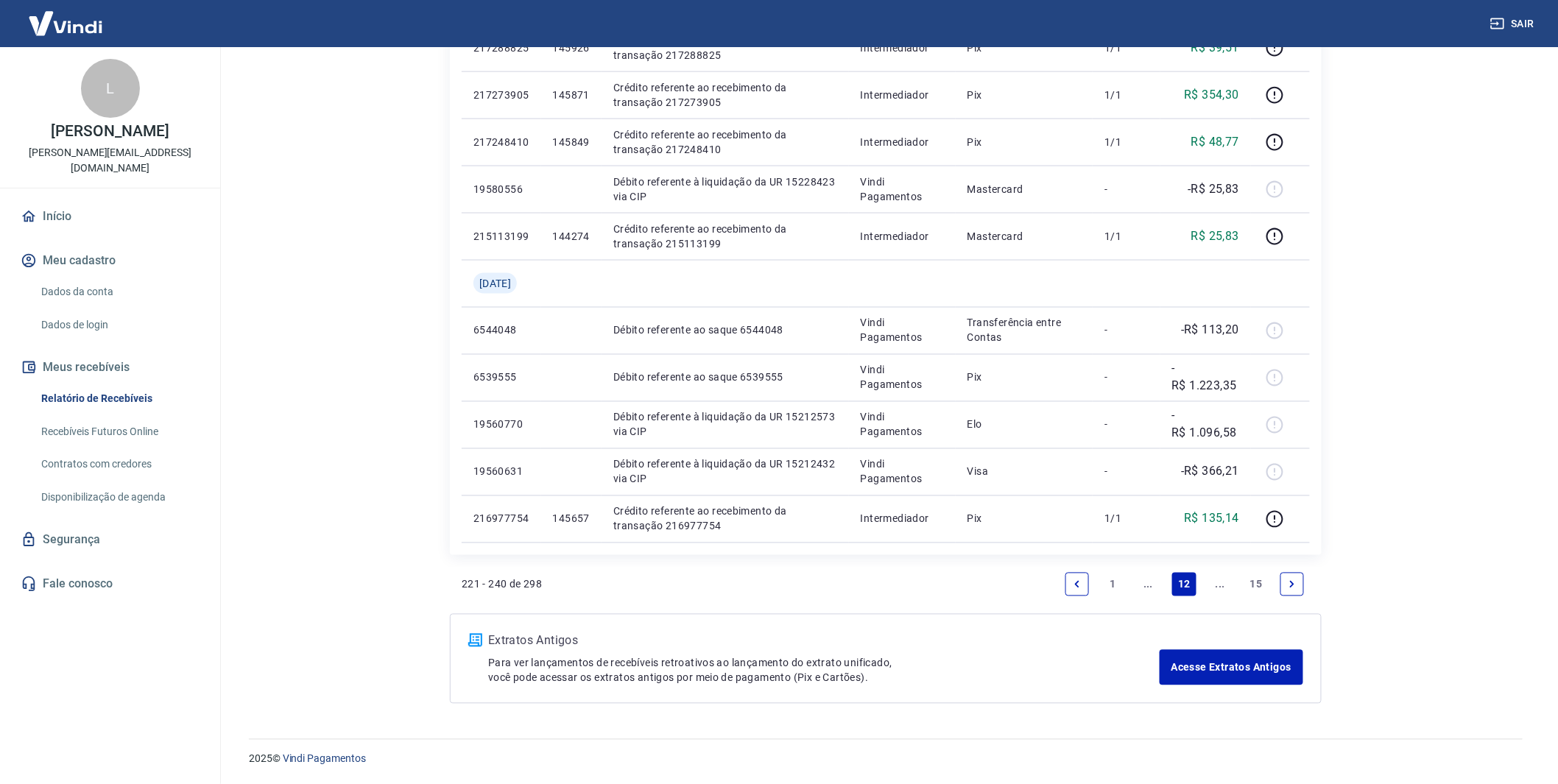
click at [1154, 585] on link "..." at bounding box center [1149, 585] width 23 height 23
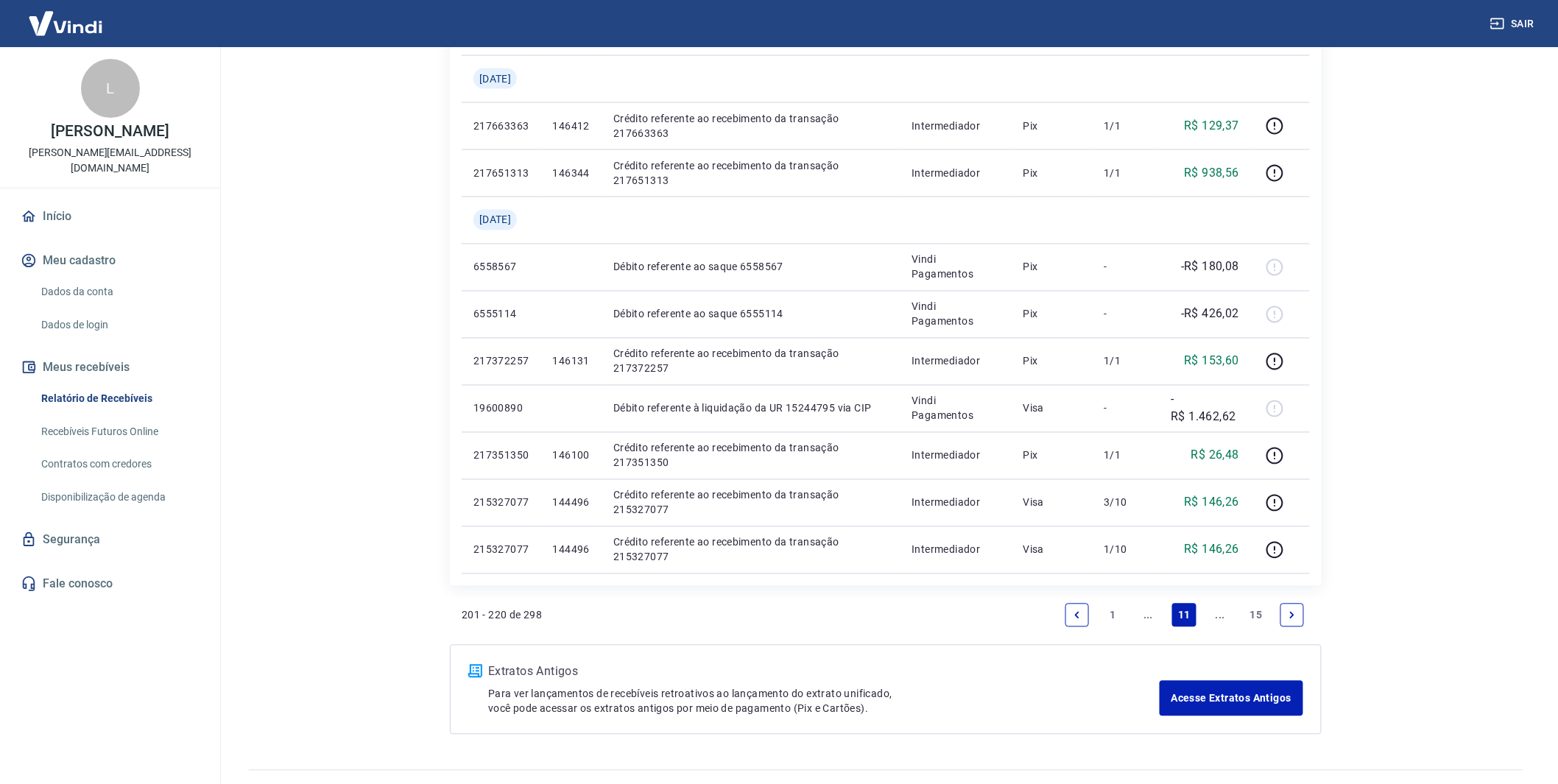
scroll to position [981, 0]
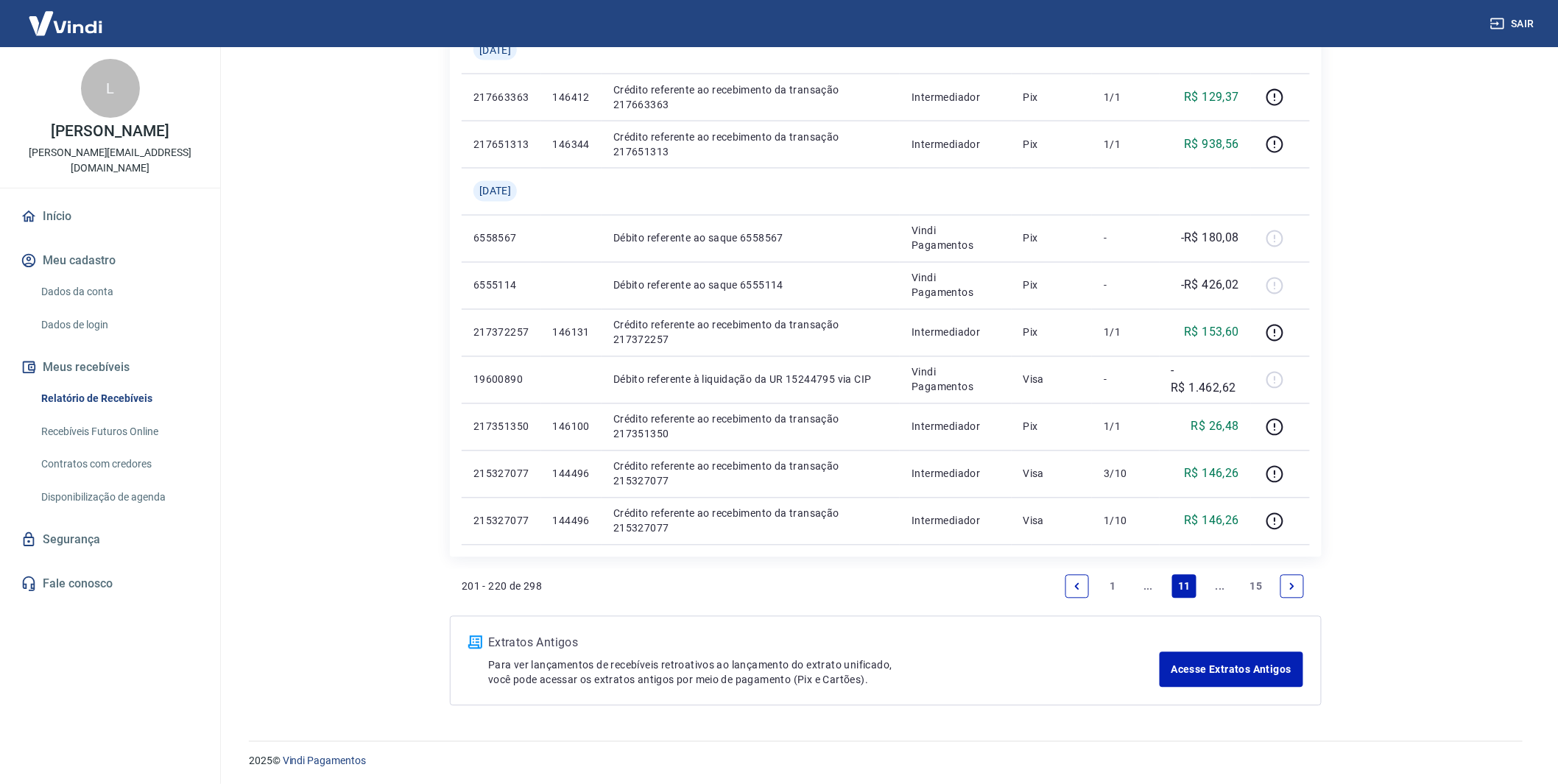
click at [1157, 587] on link "..." at bounding box center [1149, 586] width 23 height 23
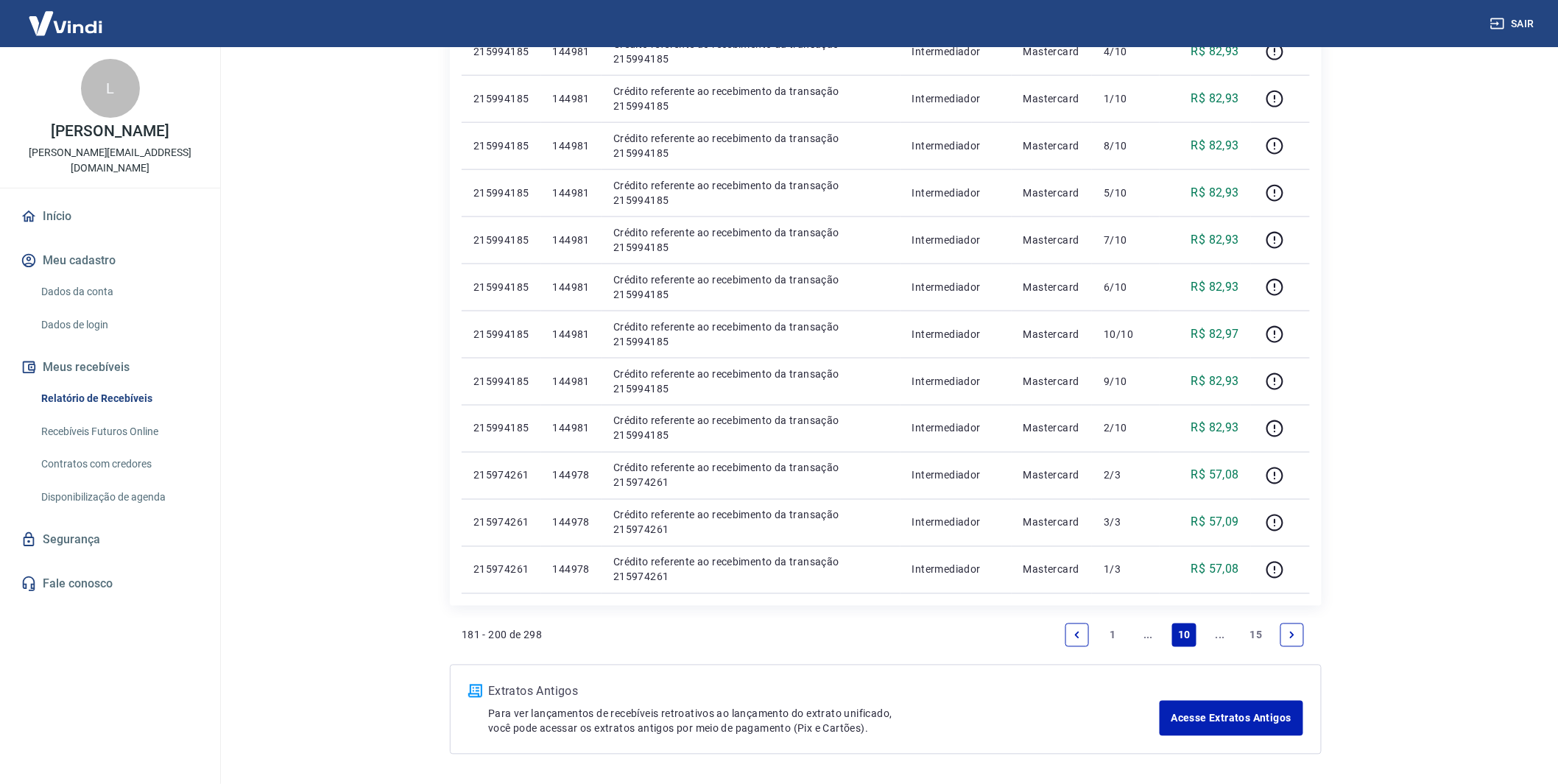
scroll to position [795, 0]
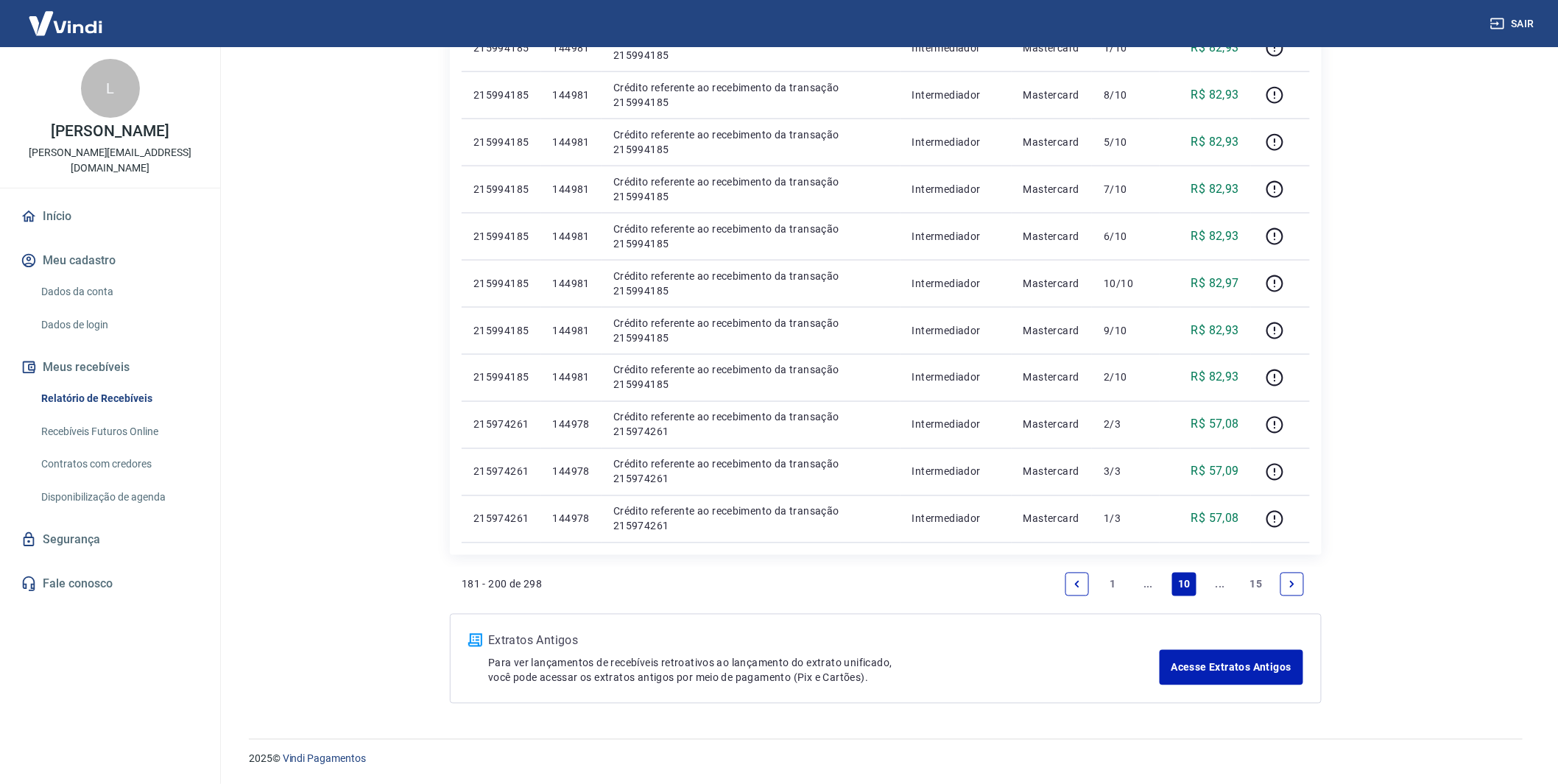
click at [1151, 575] on link "..." at bounding box center [1149, 585] width 23 height 23
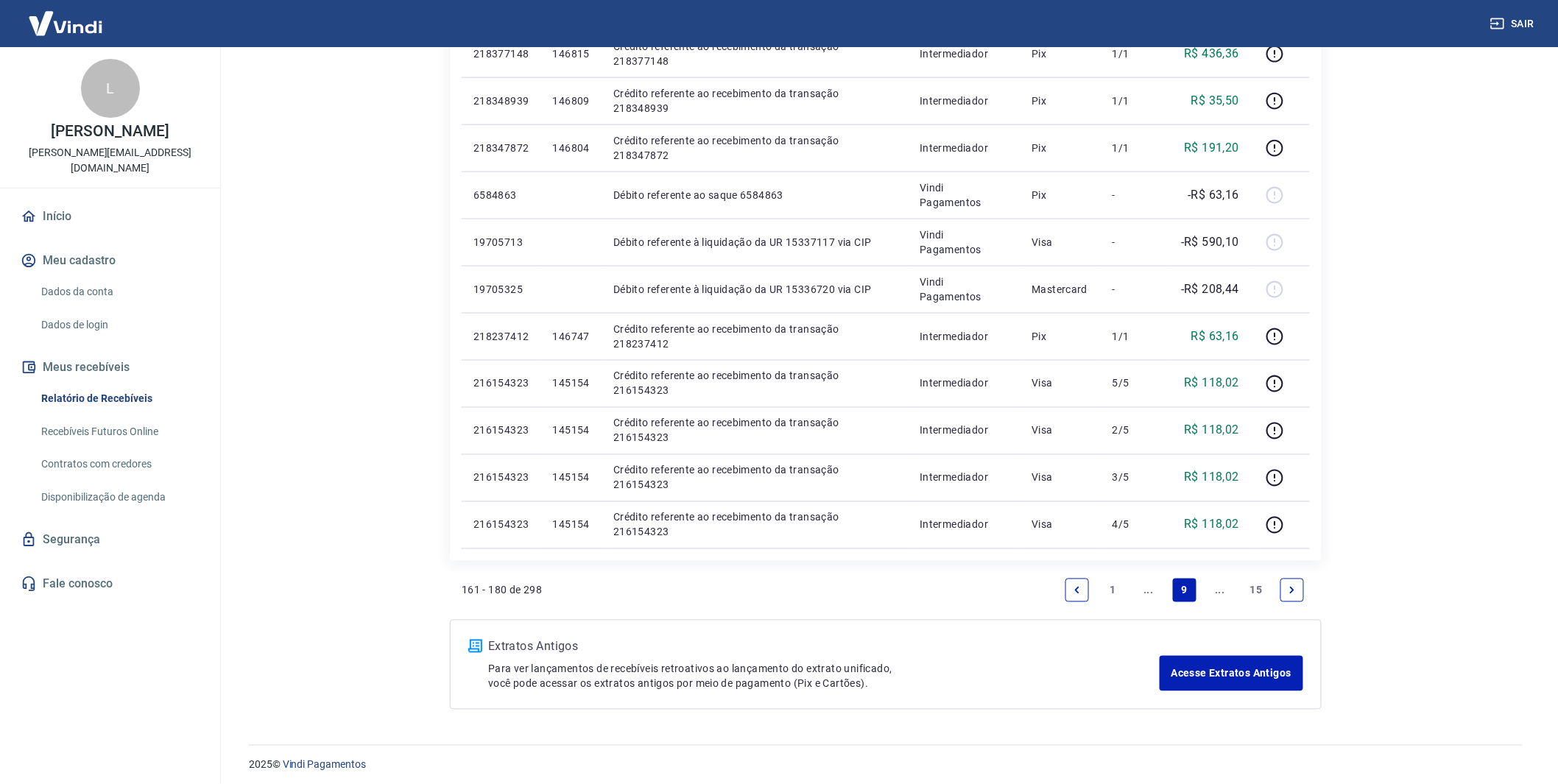
scroll to position [795, 0]
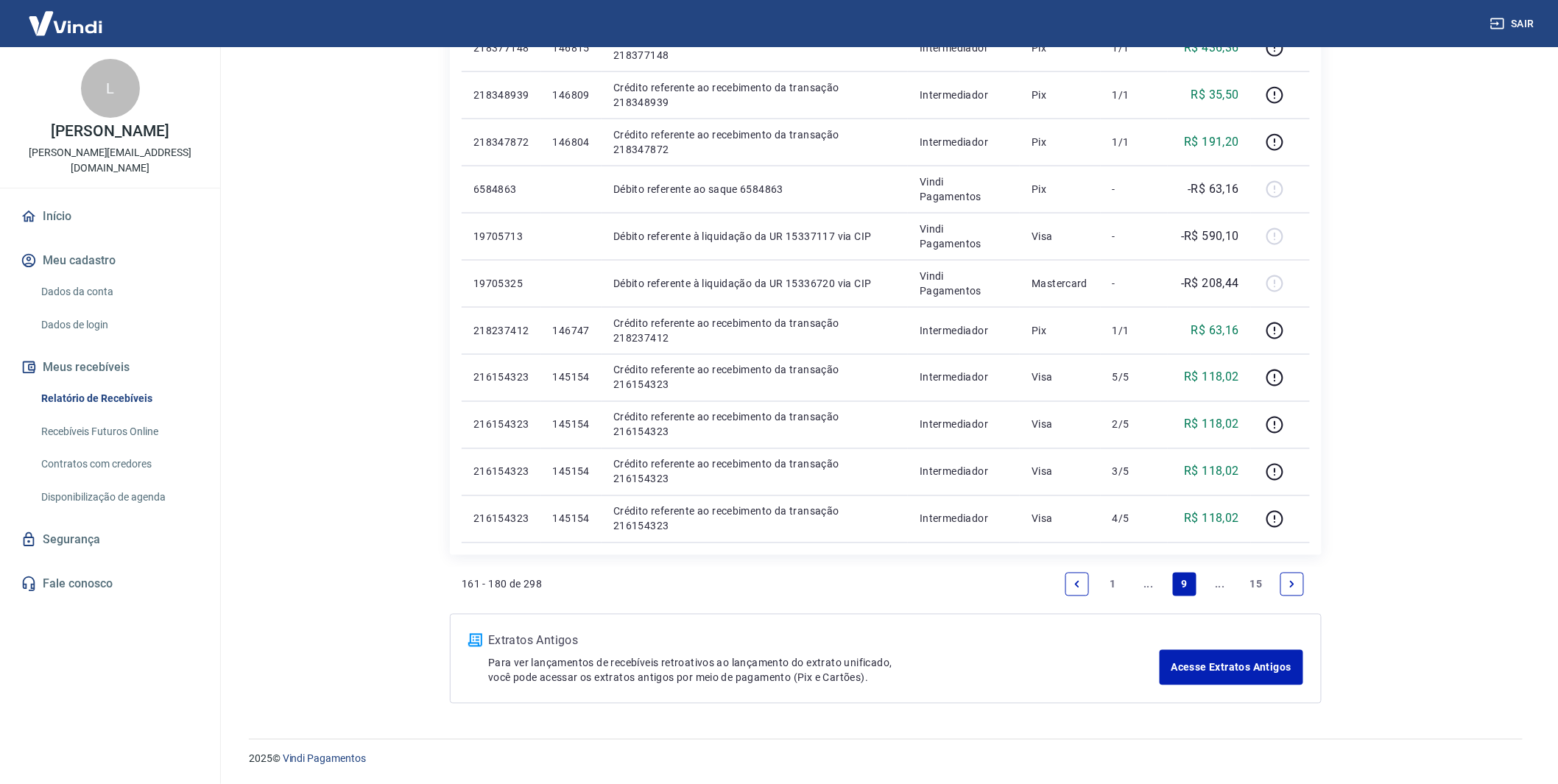
click at [1156, 587] on link "..." at bounding box center [1149, 585] width 23 height 23
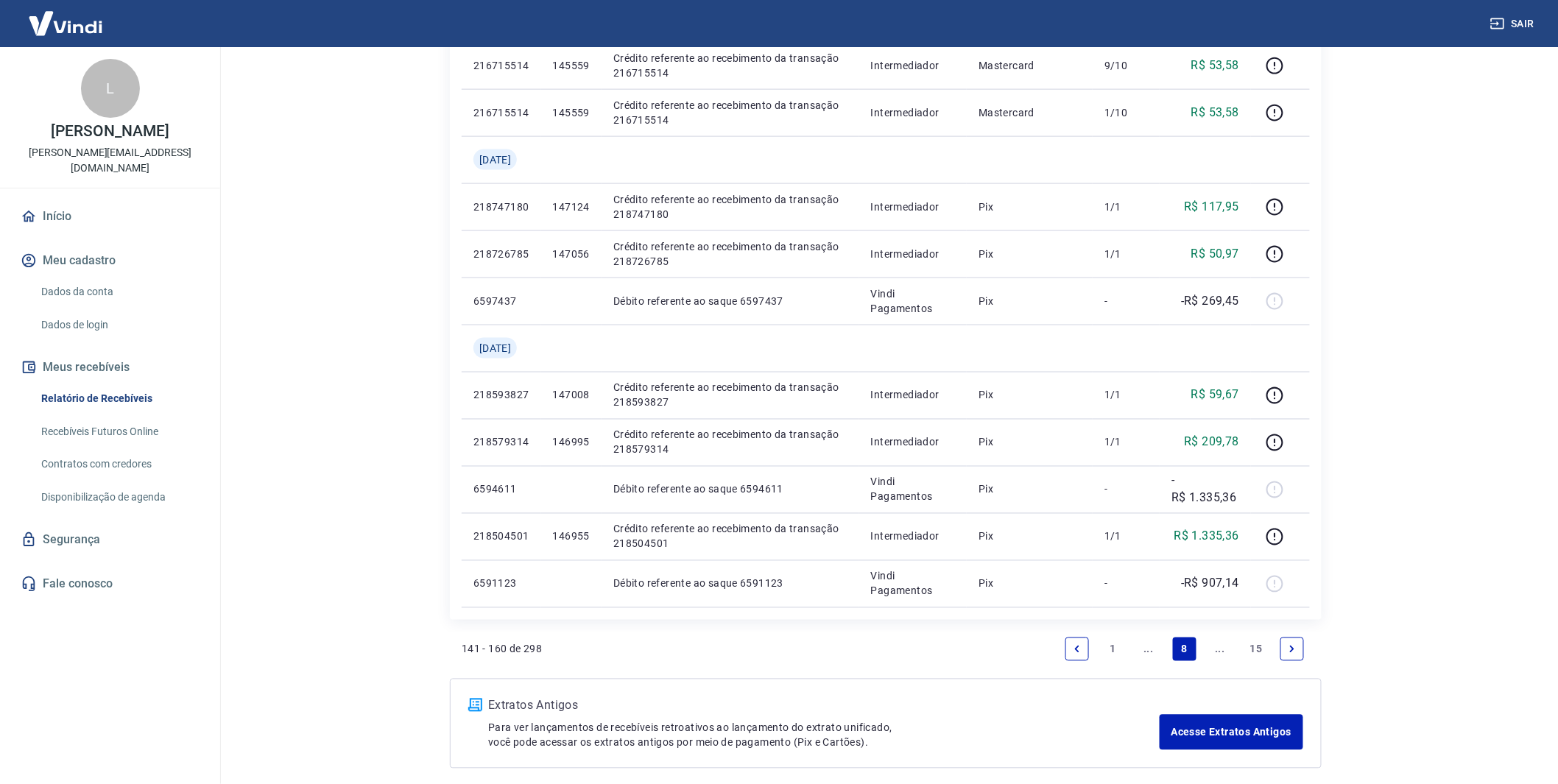
scroll to position [817, 0]
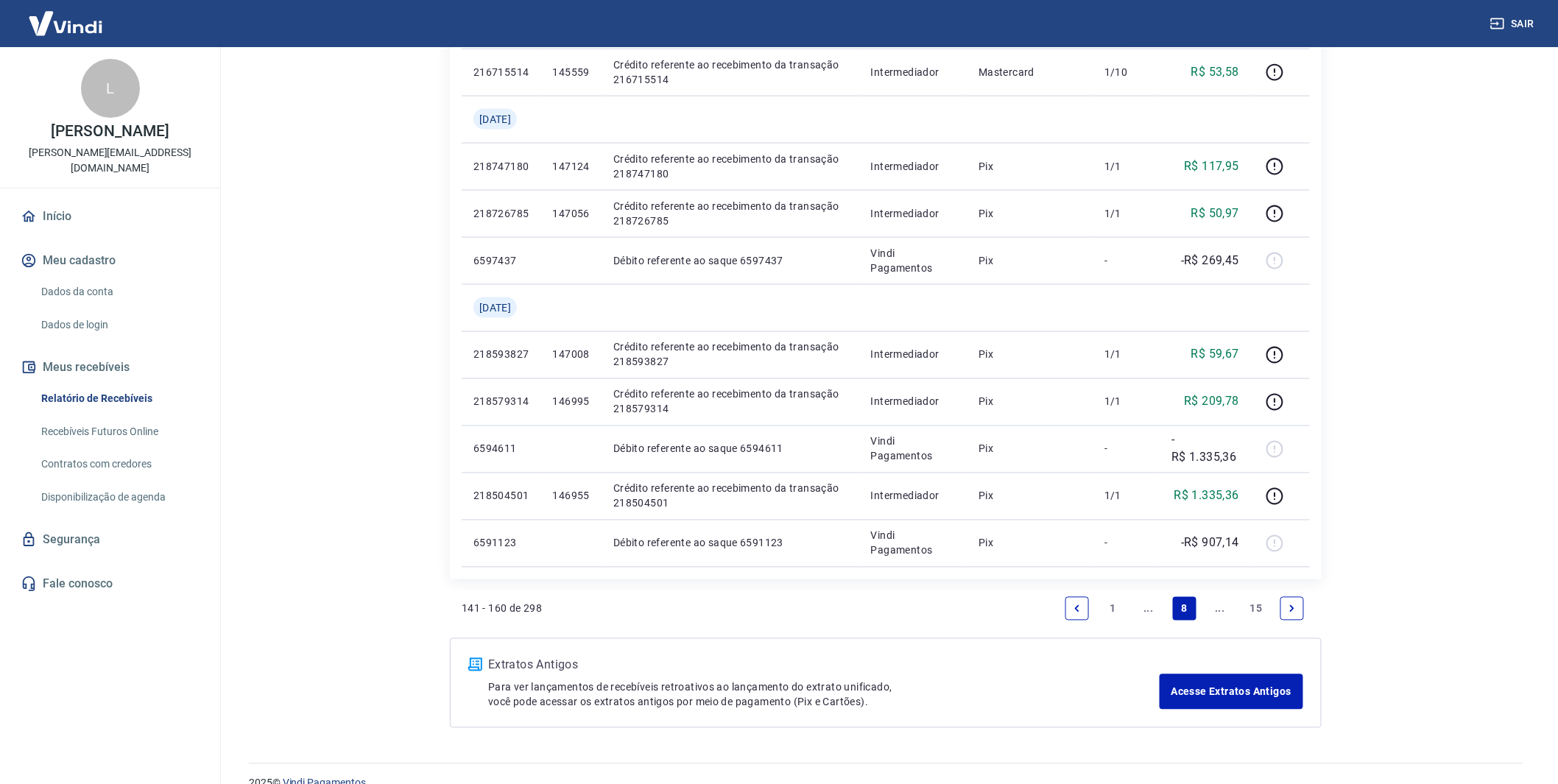
click at [1152, 612] on link "..." at bounding box center [1149, 609] width 23 height 23
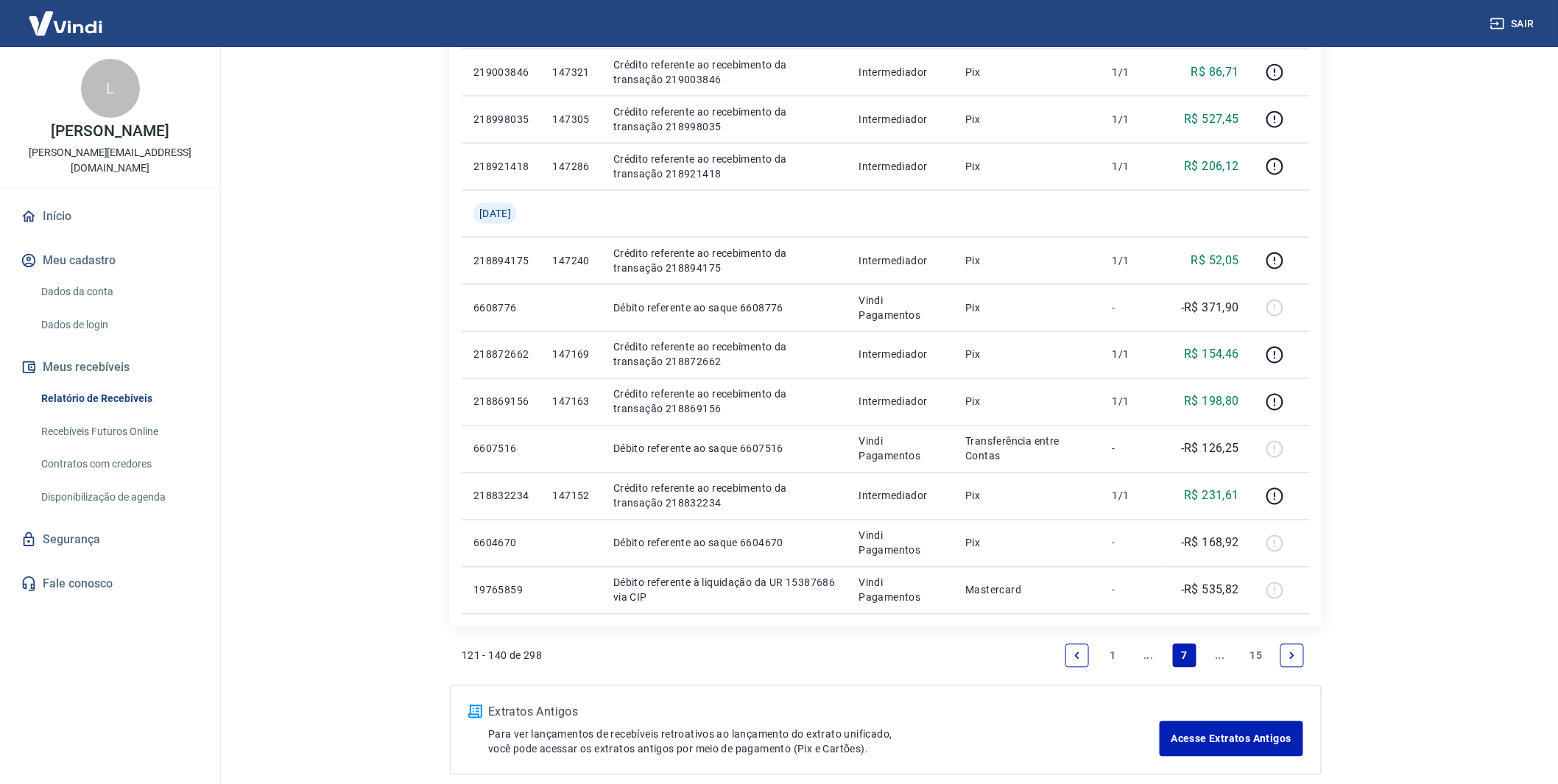
scroll to position [888, 0]
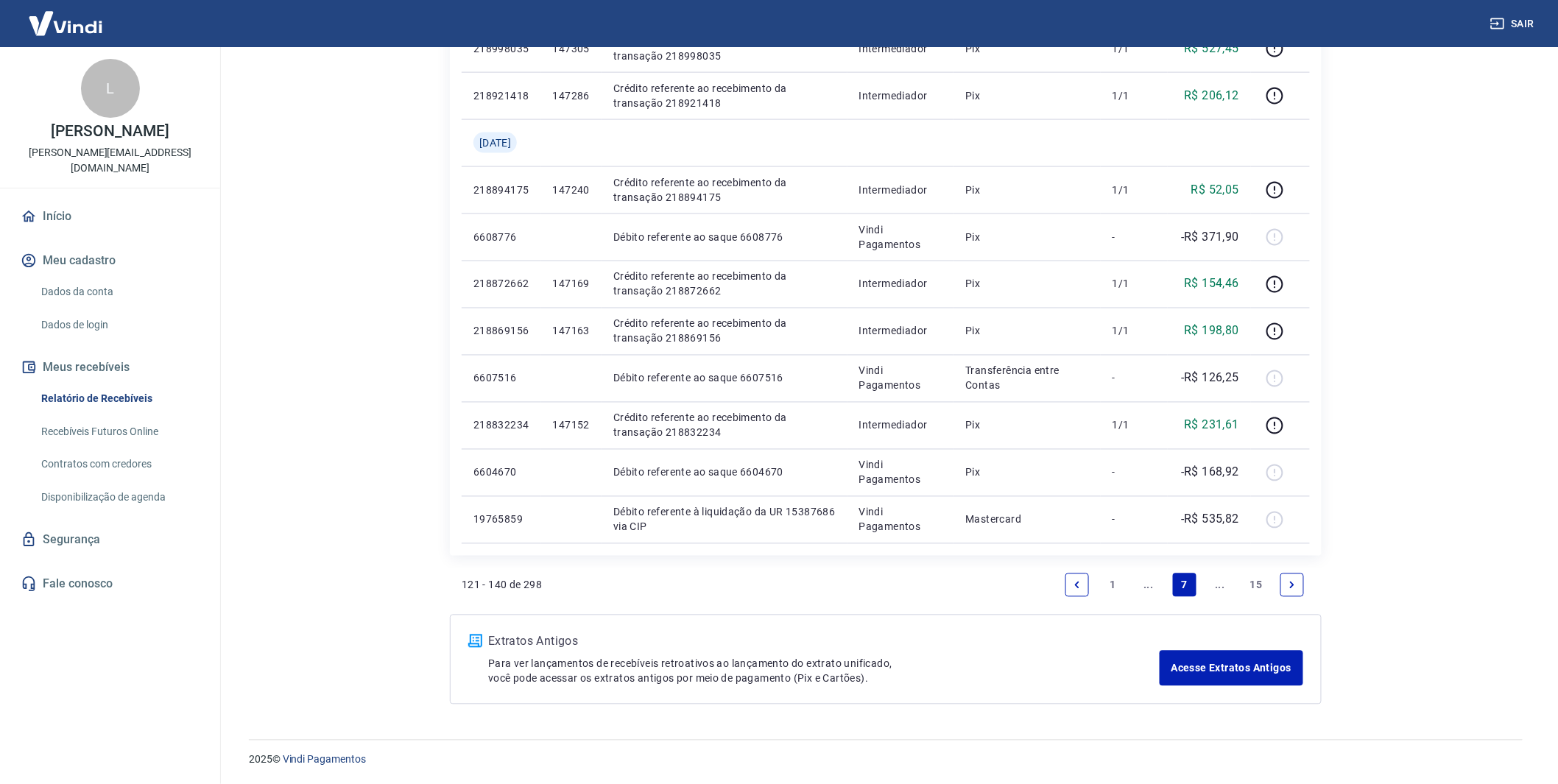
click at [1145, 579] on link "..." at bounding box center [1149, 585] width 23 height 23
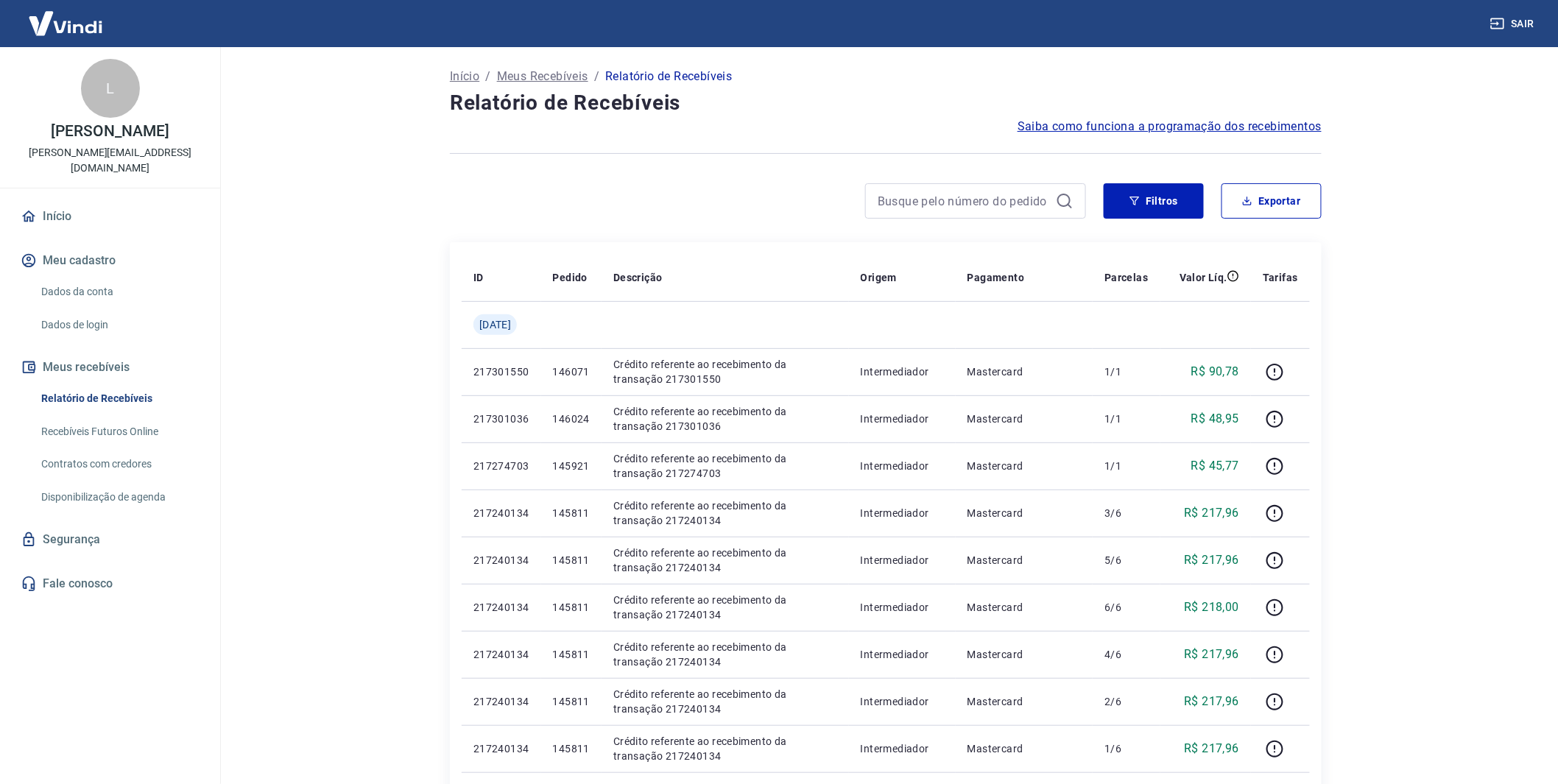
click at [994, 217] on div at bounding box center [975, 201] width 221 height 36
click at [998, 202] on input at bounding box center [964, 201] width 172 height 22
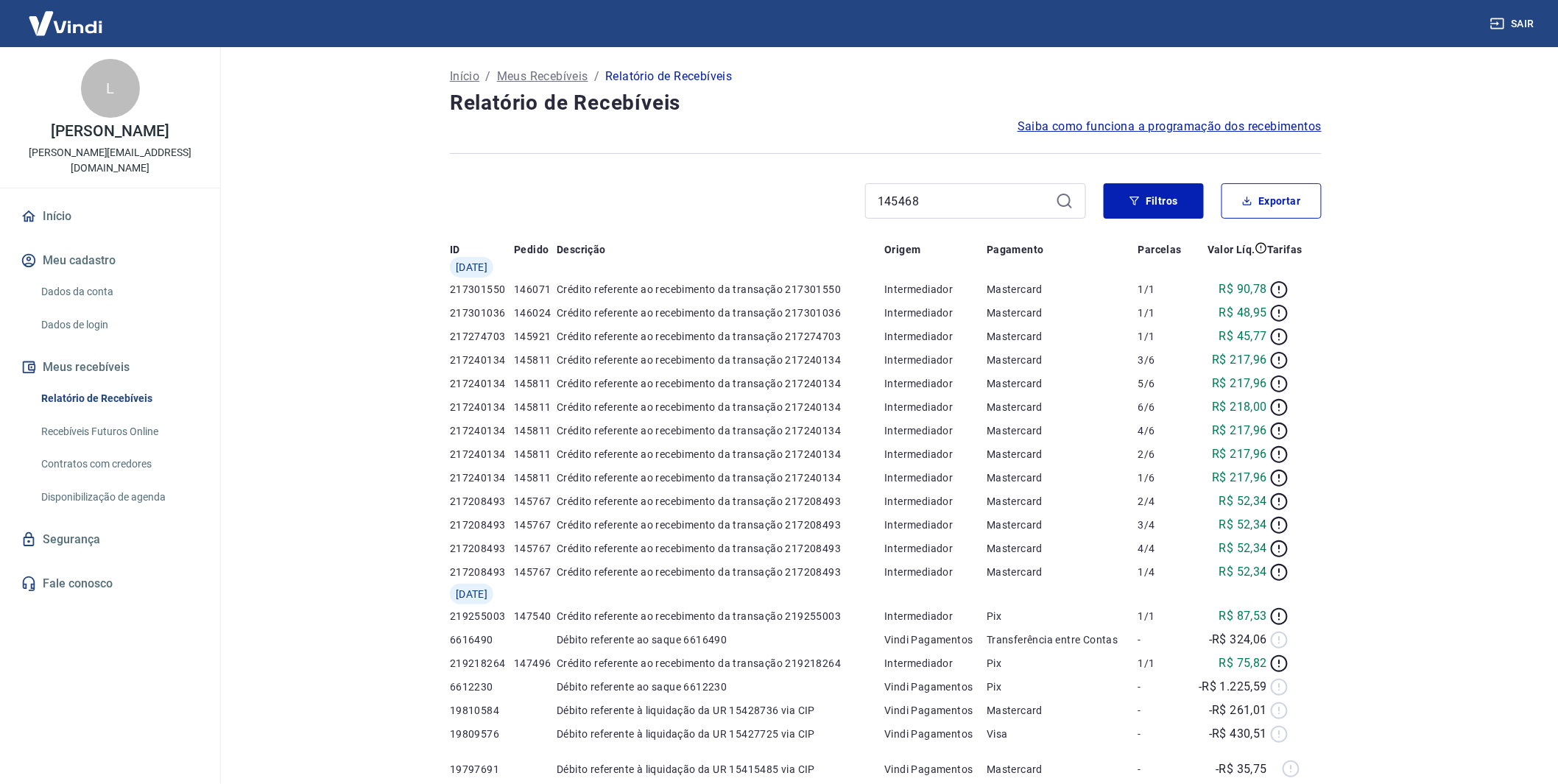
click at [1070, 206] on icon at bounding box center [1063, 199] width 13 height 13
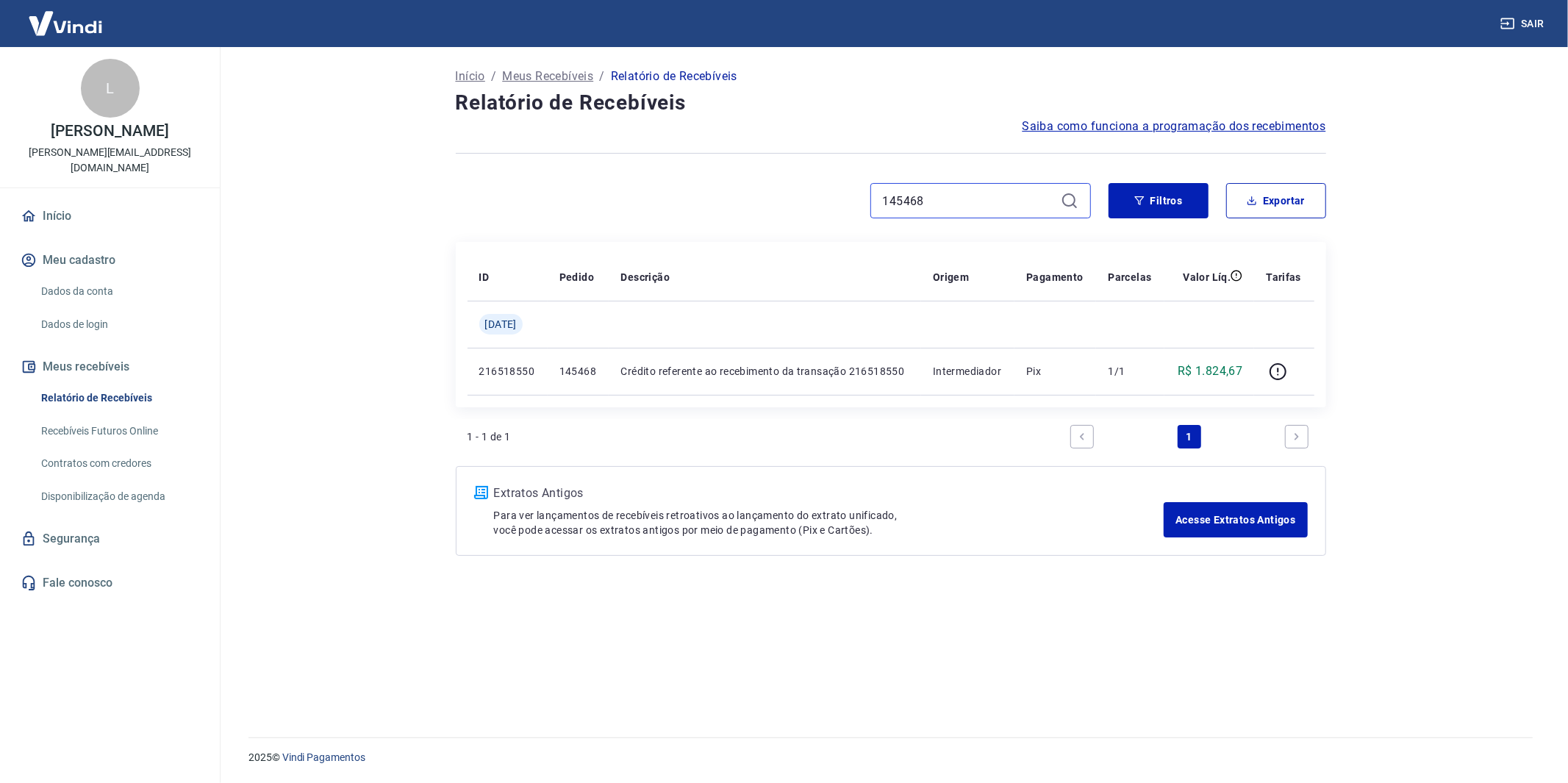
click at [966, 205] on input "145468" at bounding box center [969, 201] width 172 height 22
type input "143680"
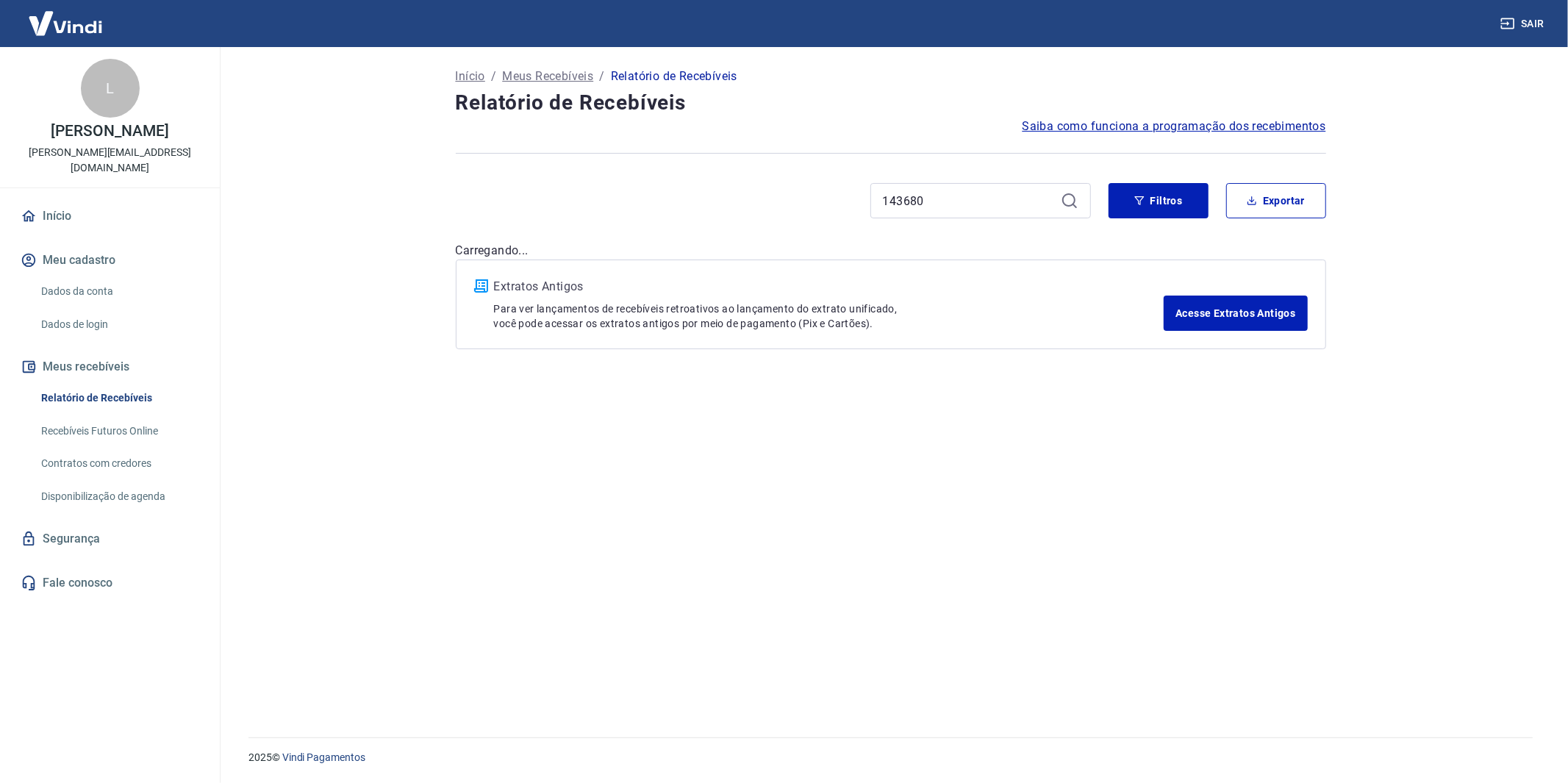
click at [1069, 200] on icon at bounding box center [1069, 200] width 18 height 18
